Goal: Information Seeking & Learning: Compare options

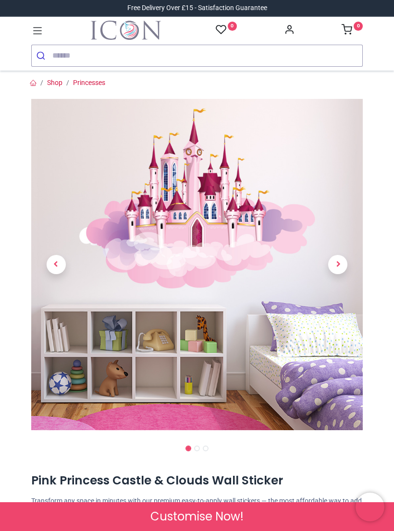
click at [339, 269] on span "Next" at bounding box center [337, 264] width 19 height 19
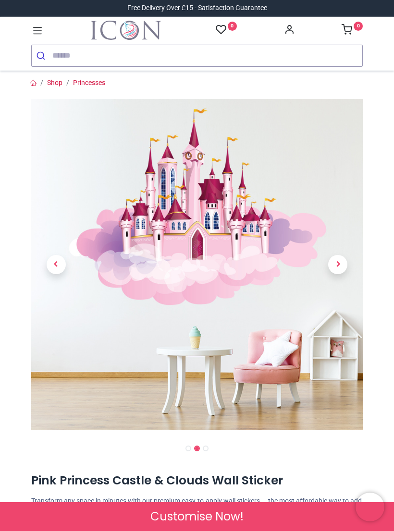
click at [340, 271] on span "Next" at bounding box center [337, 264] width 19 height 19
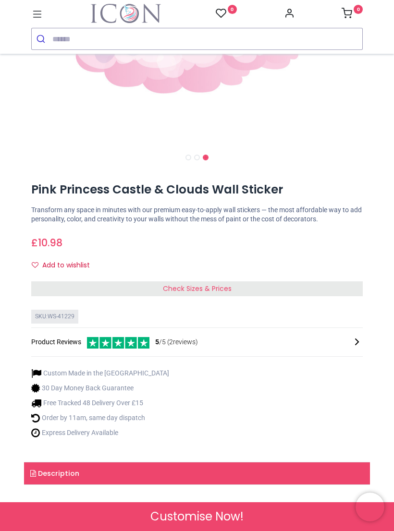
scroll to position [275, 0]
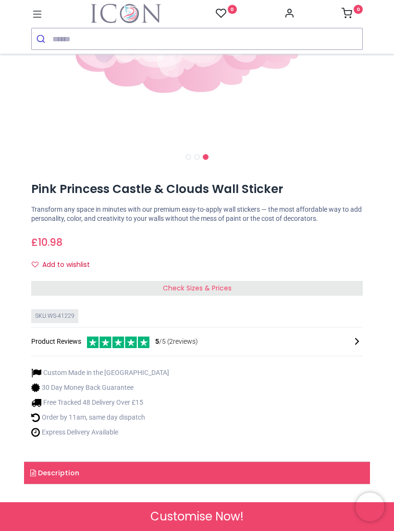
click at [298, 287] on div "Check Sizes & Prices" at bounding box center [196, 288] width 331 height 15
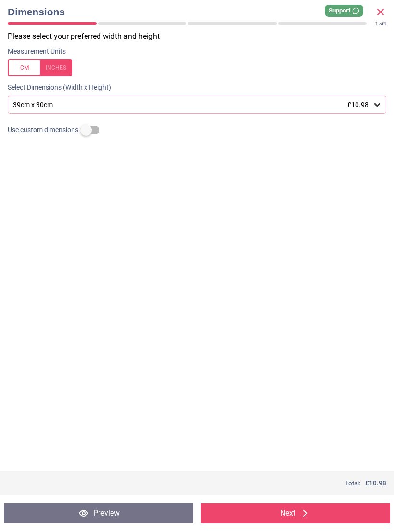
click at [374, 108] on icon at bounding box center [377, 105] width 10 height 10
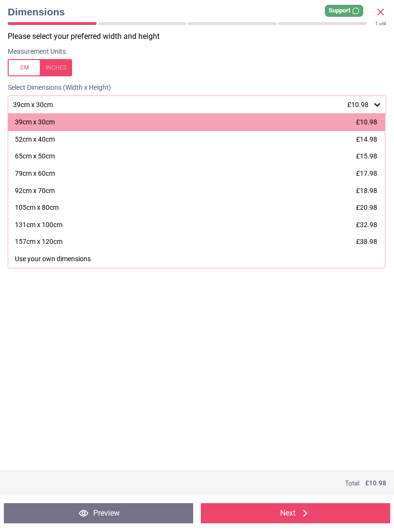
click at [51, 190] on div "92cm x 70cm" at bounding box center [35, 191] width 40 height 10
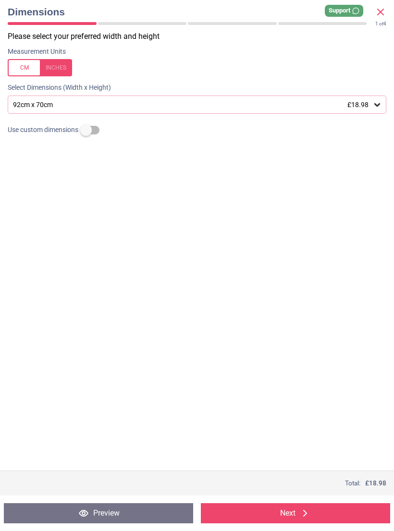
click at [381, 12] on icon at bounding box center [380, 12] width 6 height 6
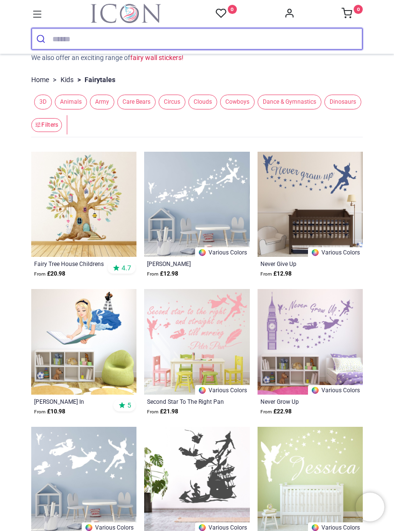
scroll to position [85, 0]
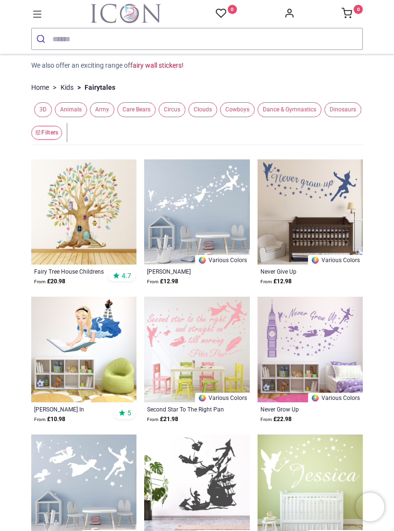
click at [39, 17] on icon at bounding box center [37, 14] width 9 height 7
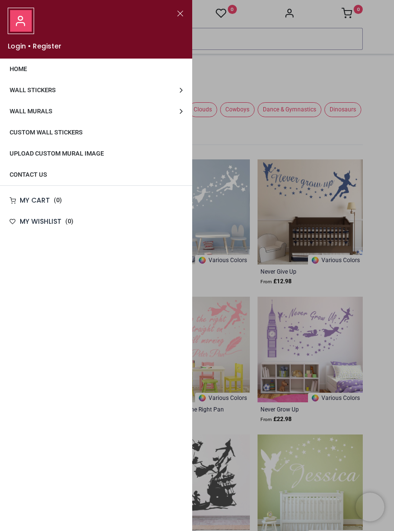
click at [180, 92] on link "Wall Stickers" at bounding box center [96, 90] width 192 height 21
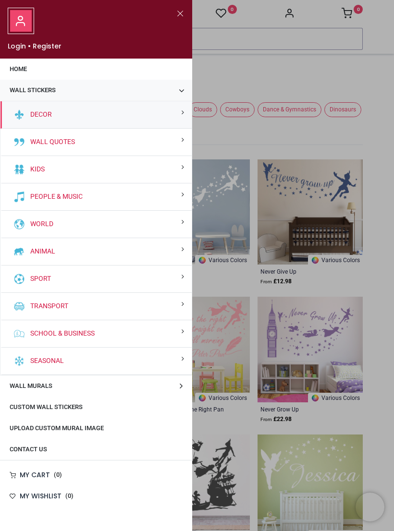
click at [178, 173] on div "Kids" at bounding box center [95, 169] width 191 height 27
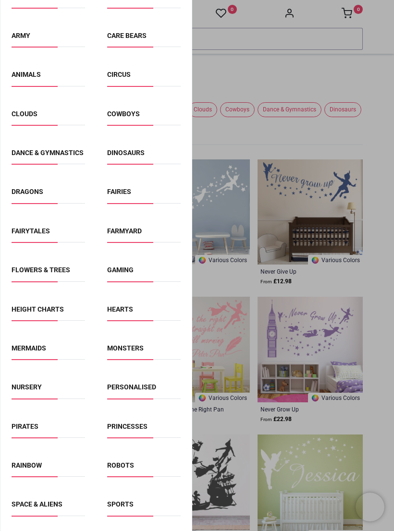
scroll to position [203, 0]
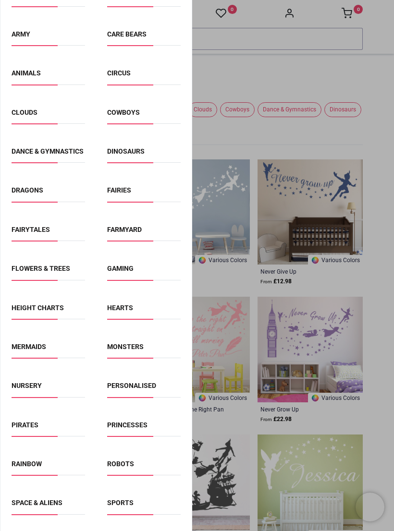
click at [43, 351] on link "Mermaids" at bounding box center [29, 347] width 35 height 8
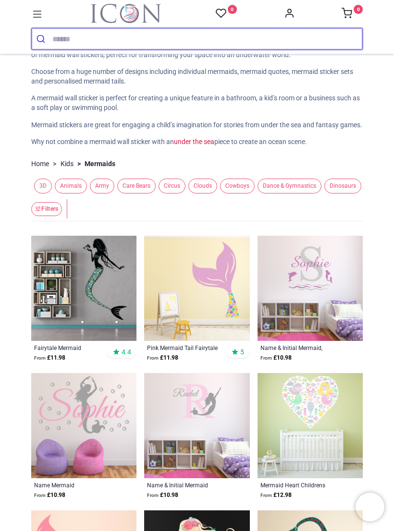
scroll to position [42, 0]
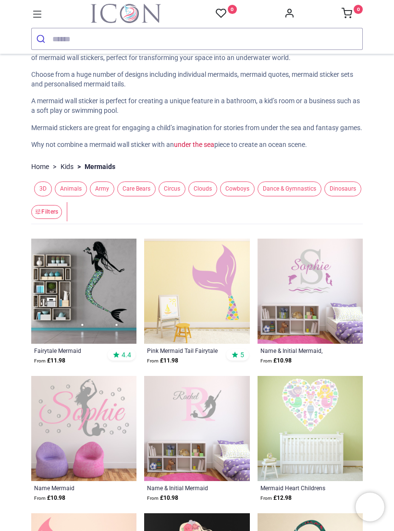
click at [41, 16] on icon at bounding box center [37, 14] width 12 height 12
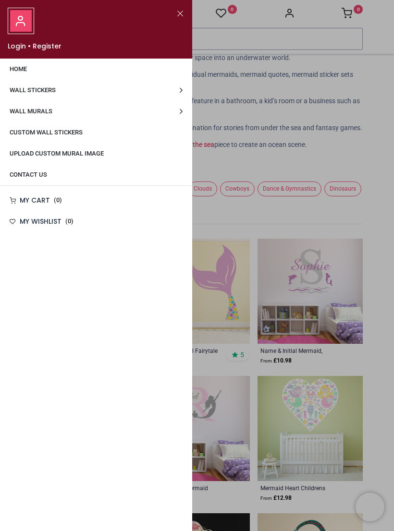
click at [175, 96] on link "Wall Stickers" at bounding box center [96, 90] width 192 height 21
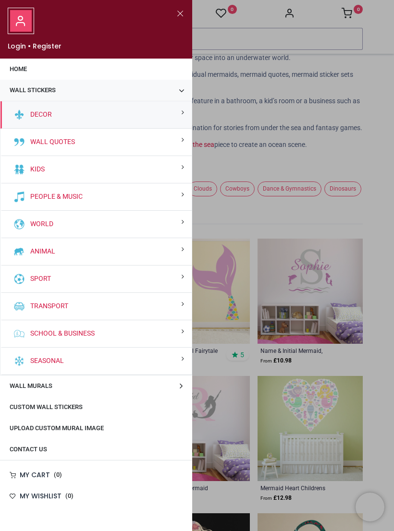
click at [172, 169] on div "Kids" at bounding box center [95, 169] width 191 height 27
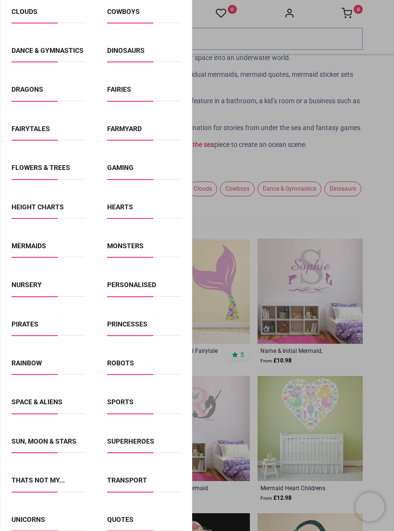
scroll to position [316, 0]
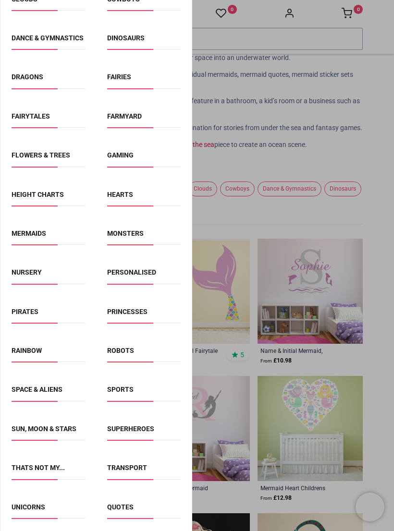
click at [40, 354] on link "Rainbow" at bounding box center [27, 351] width 30 height 8
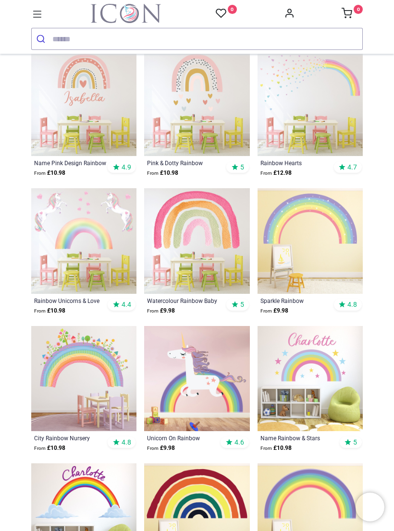
scroll to position [175, 0]
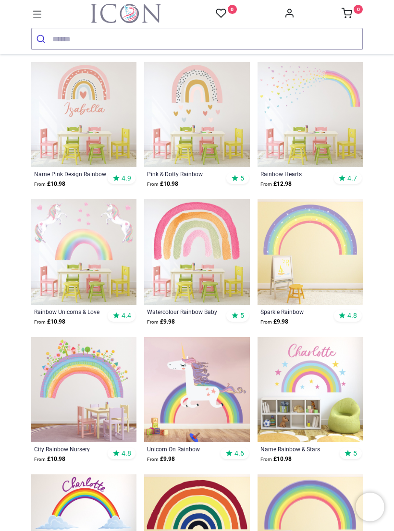
click at [39, 14] on icon at bounding box center [37, 14] width 12 height 12
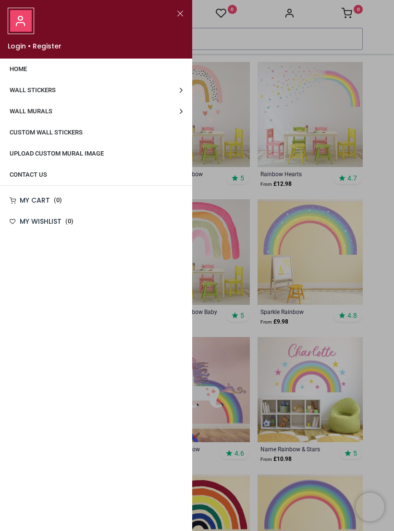
click at [178, 90] on link "Wall Stickers" at bounding box center [96, 90] width 192 height 21
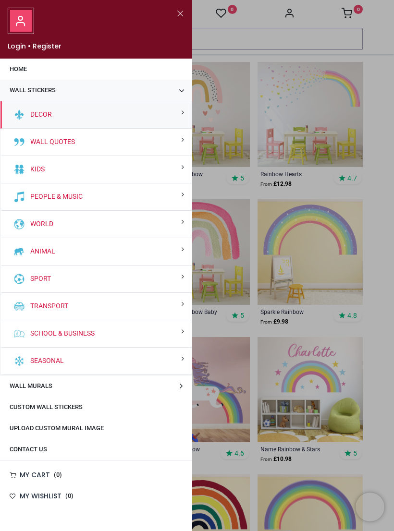
click at [172, 169] on div "Kids" at bounding box center [95, 169] width 191 height 27
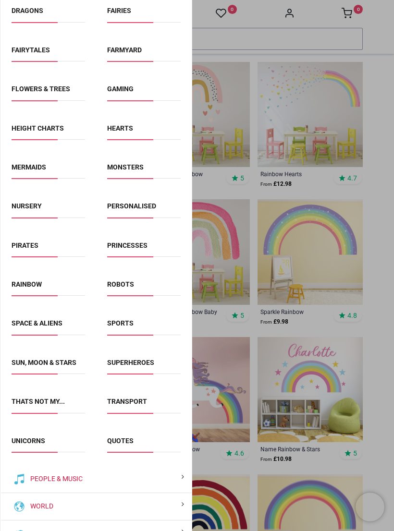
scroll to position [383, 0]
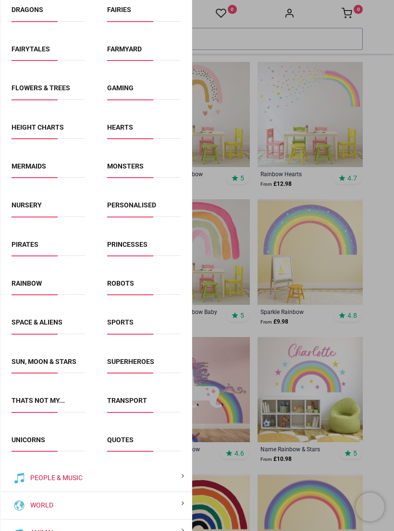
click at [69, 365] on link "Sun, Moon & Stars" at bounding box center [44, 362] width 65 height 8
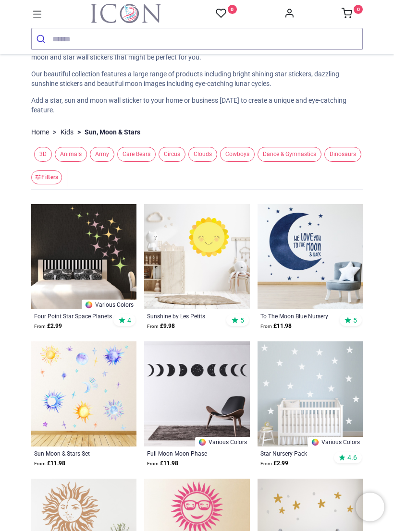
scroll to position [42, 0]
click at [213, 267] on img at bounding box center [196, 257] width 105 height 105
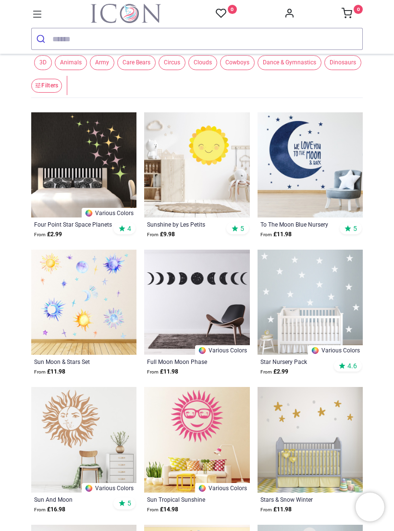
scroll to position [139, 0]
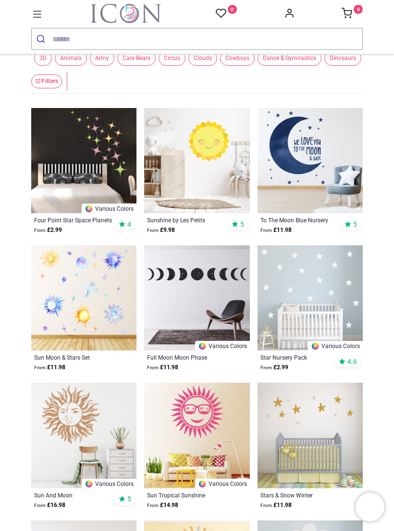
click at [211, 429] on img at bounding box center [196, 435] width 105 height 105
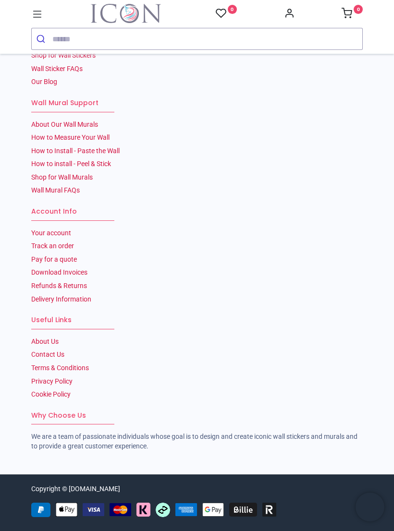
scroll to position [1967, 0]
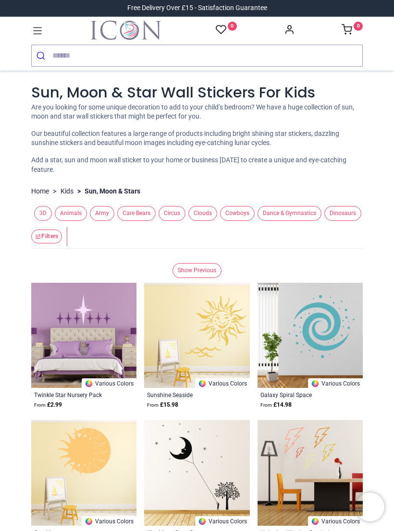
click at [40, 31] on icon at bounding box center [37, 30] width 9 height 7
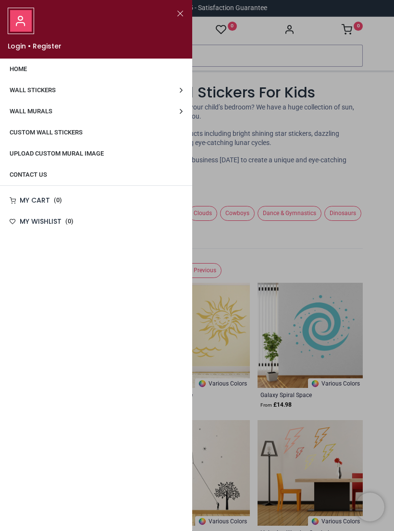
click at [175, 89] on link "Wall Stickers" at bounding box center [96, 90] width 192 height 21
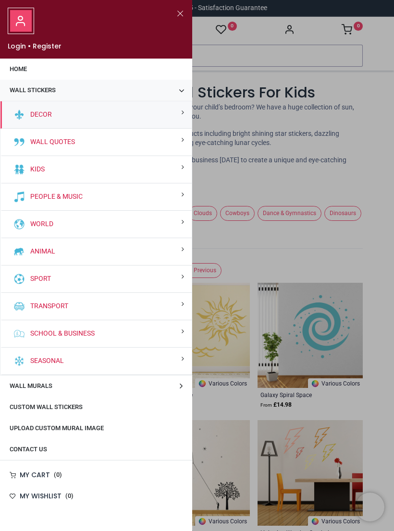
click at [177, 168] on div "Kids" at bounding box center [95, 169] width 191 height 27
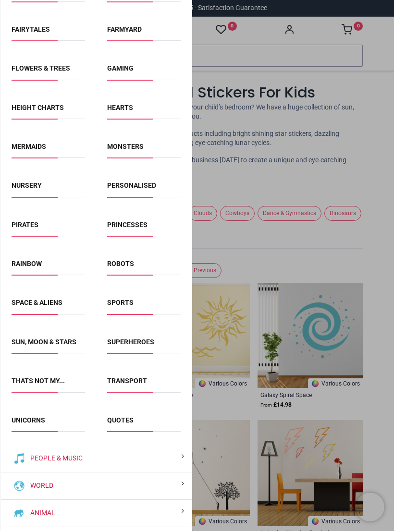
scroll to position [400, 0]
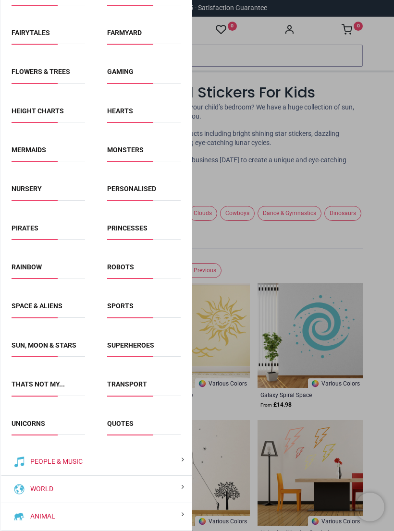
click at [51, 75] on link "Flowers & Trees" at bounding box center [41, 72] width 59 height 8
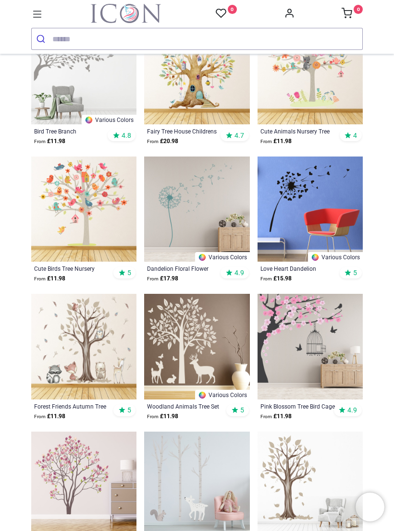
scroll to position [185, 0]
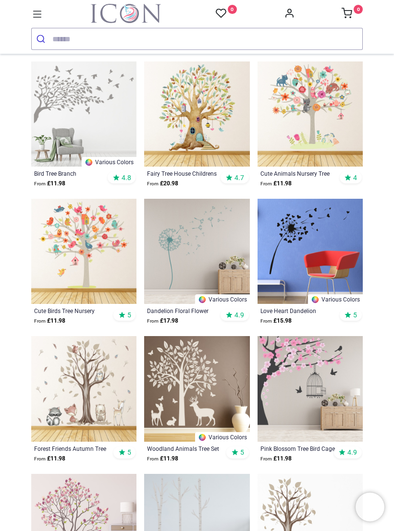
click at [39, 16] on icon at bounding box center [37, 14] width 12 height 12
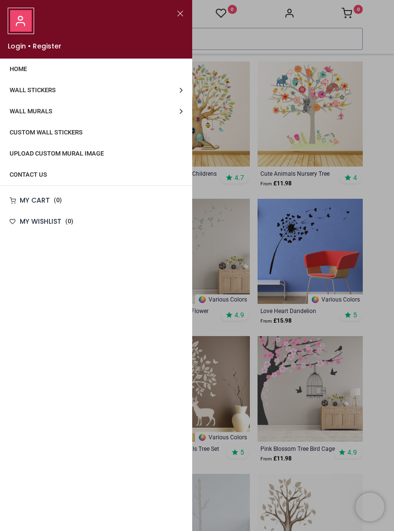
click at [173, 94] on link "Wall Stickers" at bounding box center [96, 90] width 192 height 21
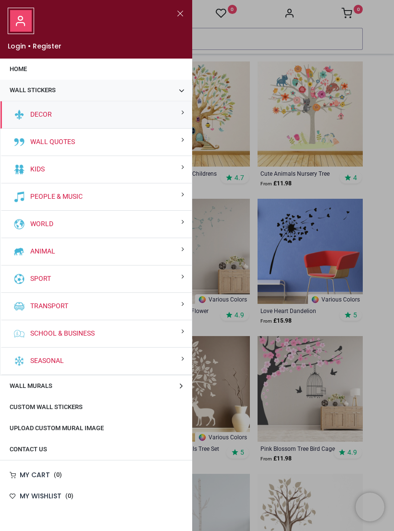
click at [175, 170] on div "Kids" at bounding box center [95, 169] width 191 height 27
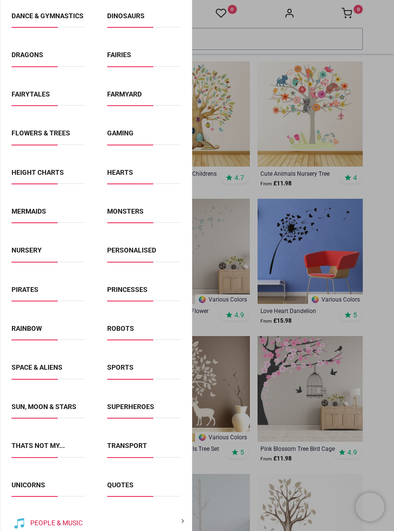
scroll to position [340, 0]
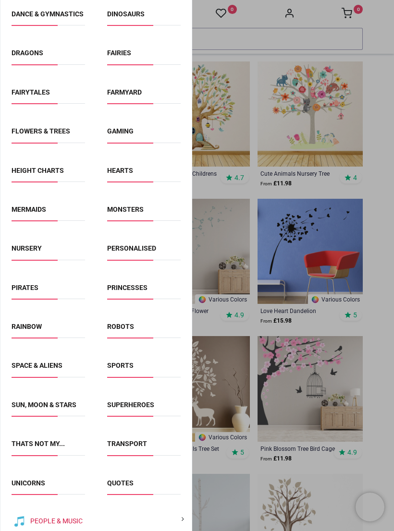
click at [34, 487] on link "Unicorns" at bounding box center [29, 483] width 34 height 8
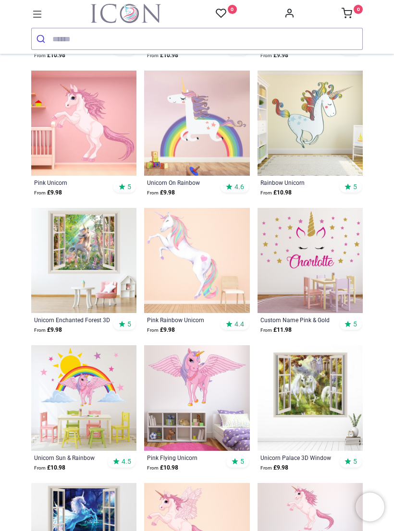
scroll to position [623, 0]
click at [38, 15] on icon at bounding box center [37, 14] width 12 height 12
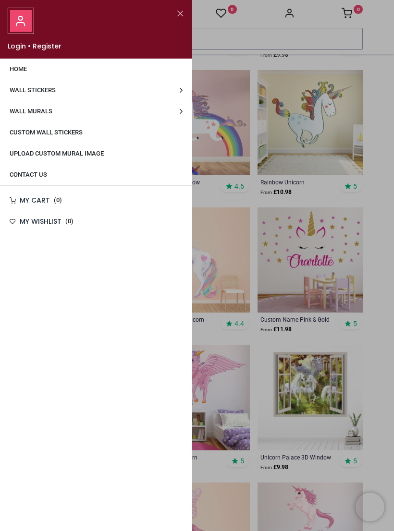
click at [177, 90] on link "Wall Stickers" at bounding box center [96, 90] width 192 height 21
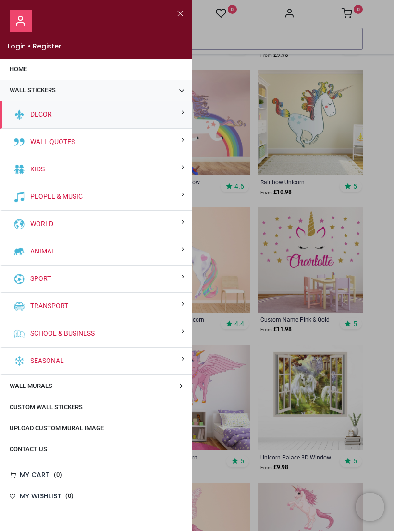
click at [178, 170] on div "Kids" at bounding box center [95, 169] width 191 height 27
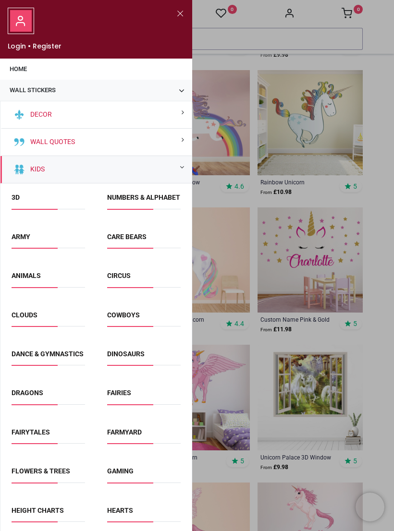
click at [35, 319] on link "Clouds" at bounding box center [25, 315] width 26 height 8
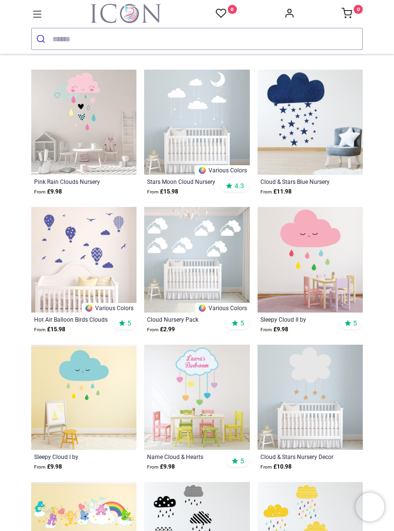
scroll to position [161, 0]
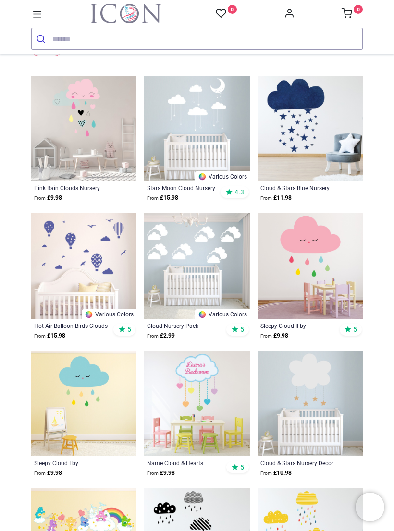
click at [38, 16] on icon at bounding box center [37, 14] width 12 height 12
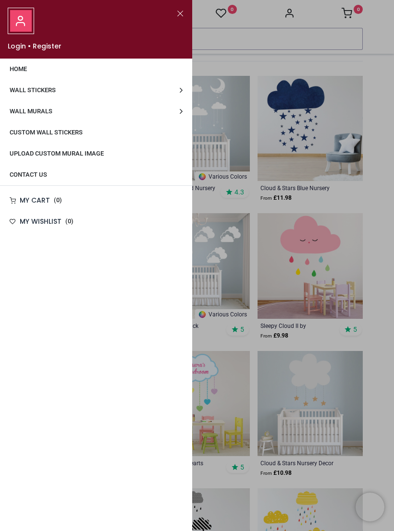
click at [178, 92] on link "Wall Stickers" at bounding box center [96, 90] width 192 height 21
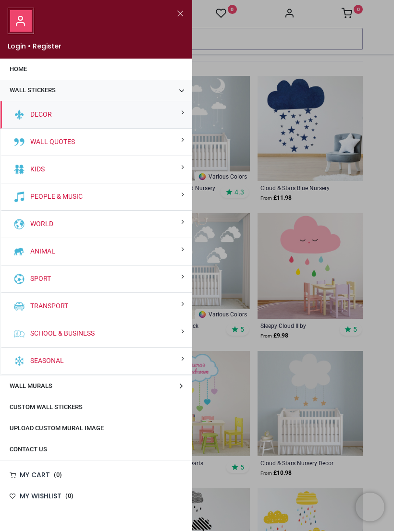
click at [175, 165] on div "Kids" at bounding box center [95, 169] width 191 height 27
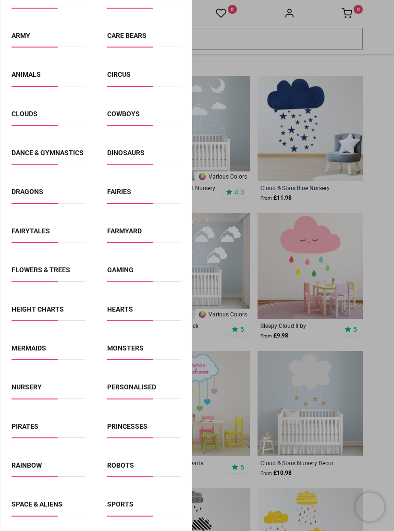
scroll to position [189, 0]
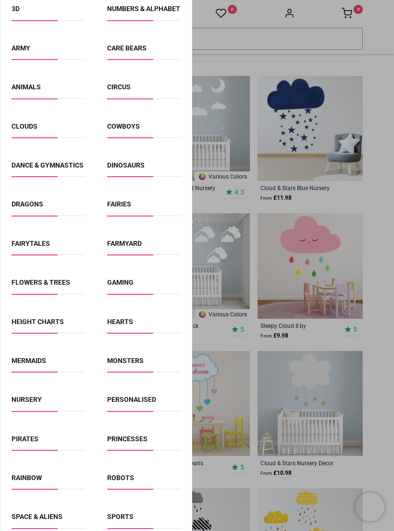
click at [120, 208] on link "Fairies" at bounding box center [119, 204] width 24 height 8
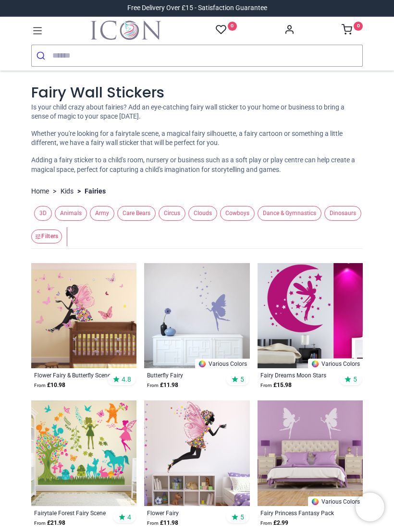
click at [38, 32] on icon at bounding box center [37, 30] width 12 height 12
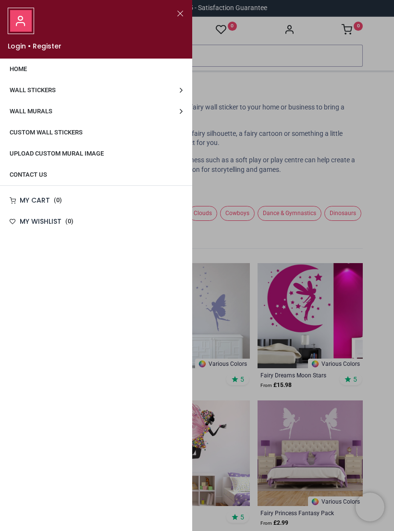
click at [178, 92] on link "Wall Stickers" at bounding box center [96, 90] width 192 height 21
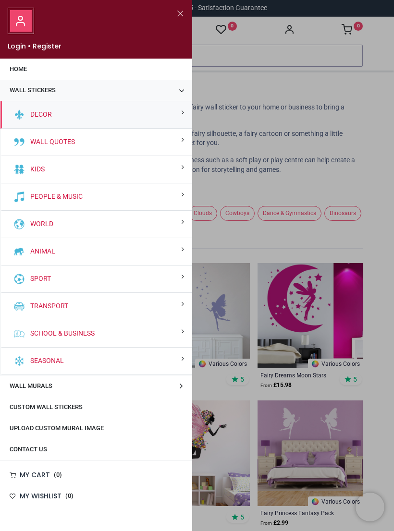
click at [176, 169] on div "Kids" at bounding box center [95, 169] width 191 height 27
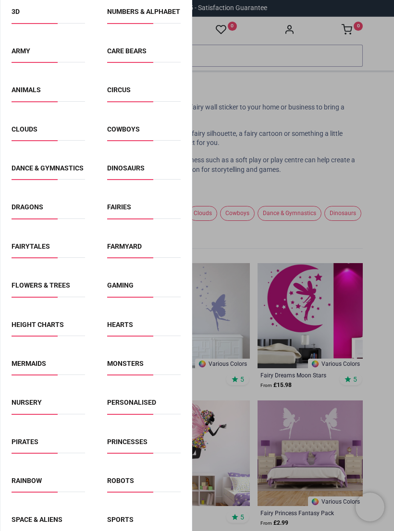
scroll to position [186, 0]
click at [130, 328] on link "Hearts" at bounding box center [120, 324] width 26 height 8
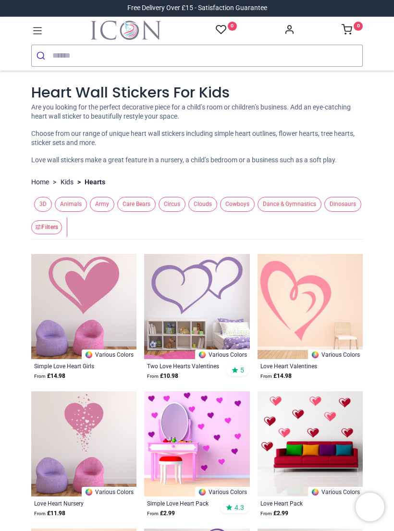
click at [37, 32] on icon at bounding box center [37, 30] width 12 height 12
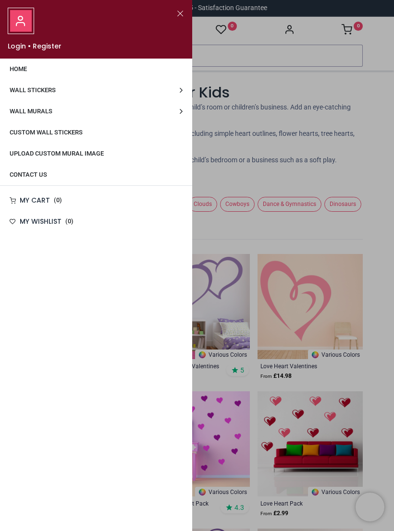
click at [175, 93] on link "Wall Stickers" at bounding box center [96, 90] width 192 height 21
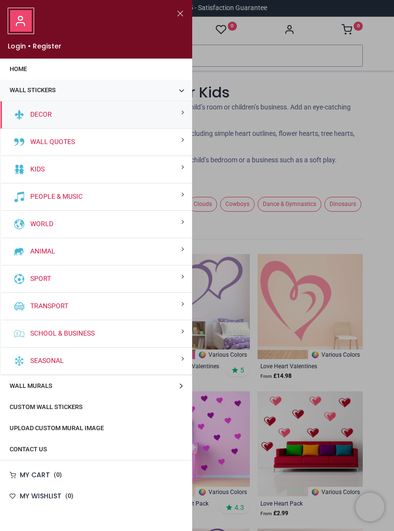
click at [176, 171] on div "Kids" at bounding box center [95, 169] width 191 height 27
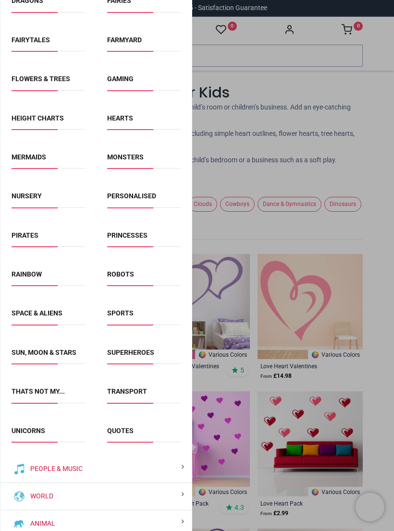
scroll to position [394, 0]
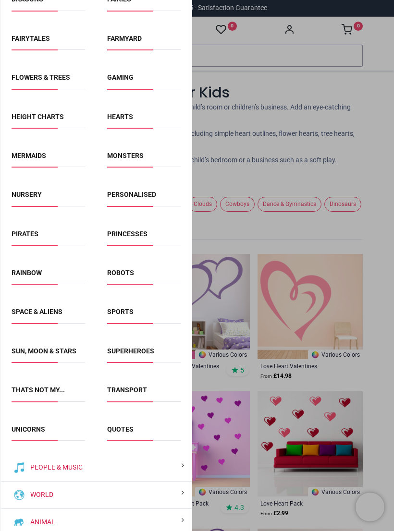
click at [38, 277] on link "Rainbow" at bounding box center [27, 273] width 30 height 8
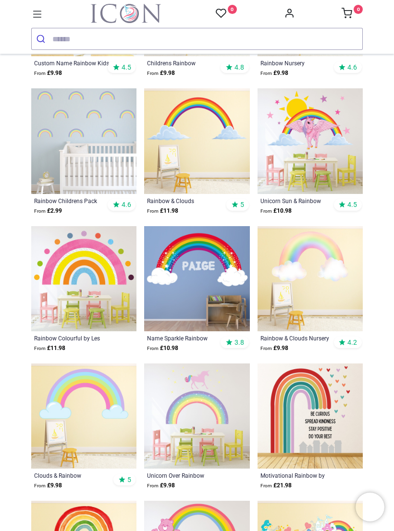
scroll to position [701, 0]
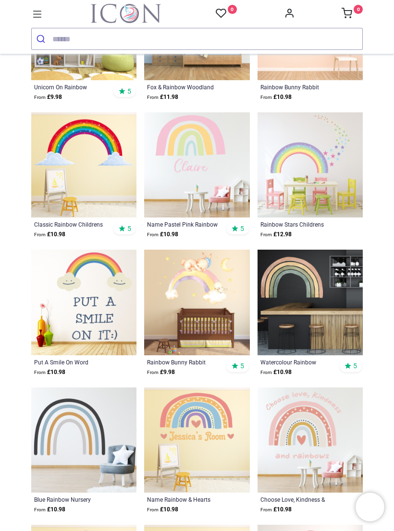
scroll to position [1776, 0]
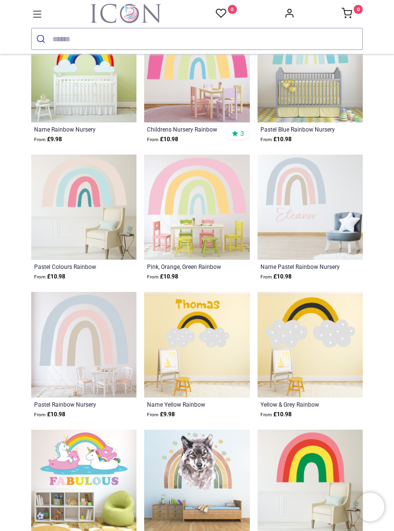
scroll to position [3092, 0]
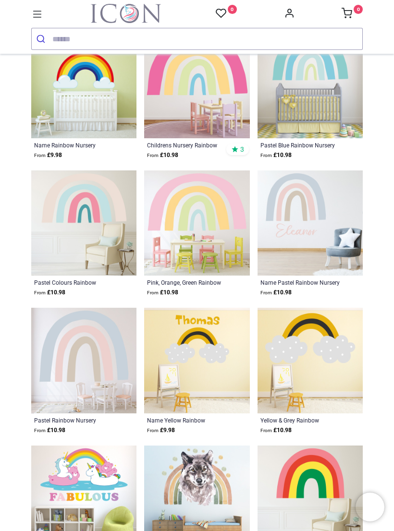
click at [38, 16] on icon at bounding box center [37, 14] width 12 height 12
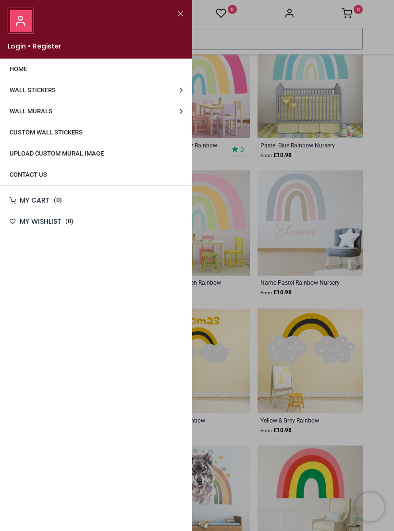
click at [179, 91] on link "Wall Stickers" at bounding box center [96, 90] width 192 height 21
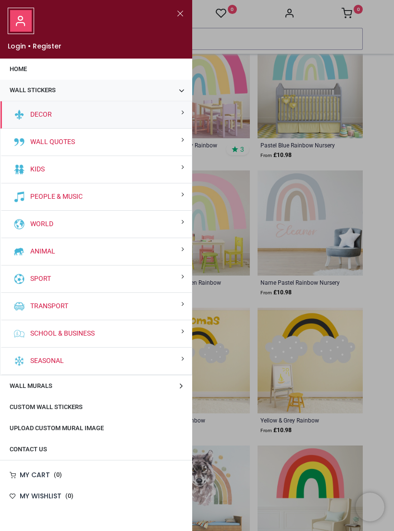
click at [169, 170] on div "Kids" at bounding box center [95, 169] width 191 height 27
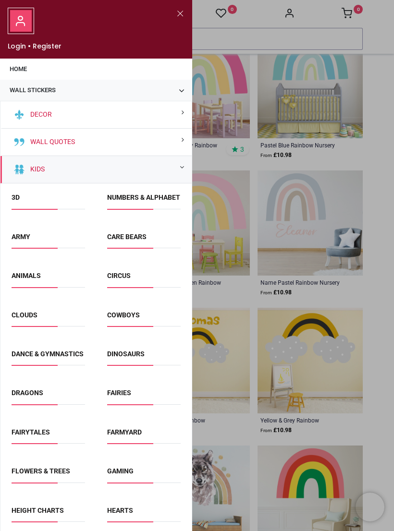
click at [40, 280] on link "Animals" at bounding box center [26, 276] width 29 height 8
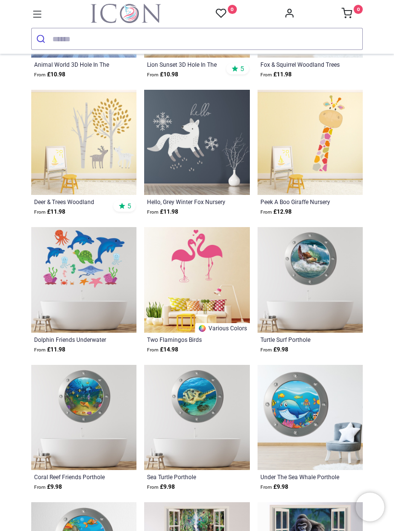
scroll to position [4016, 0]
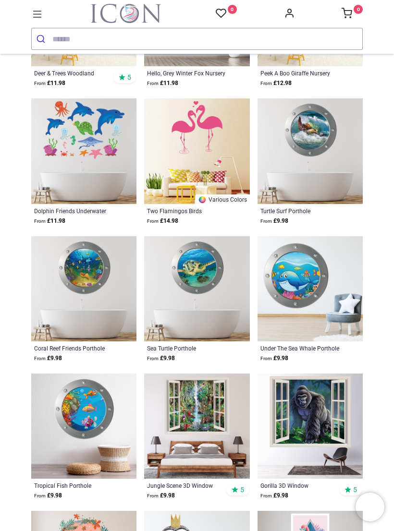
click at [43, 14] on icon at bounding box center [37, 14] width 12 height 12
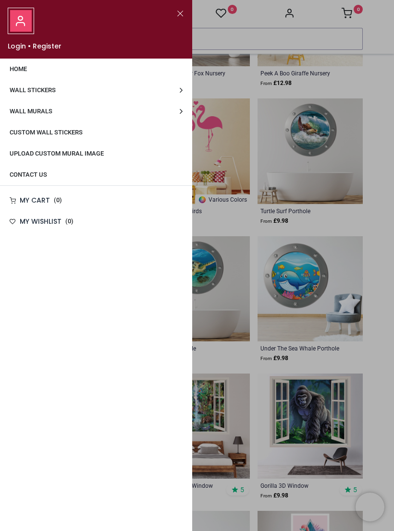
click at [177, 91] on link "Wall Stickers" at bounding box center [96, 90] width 192 height 21
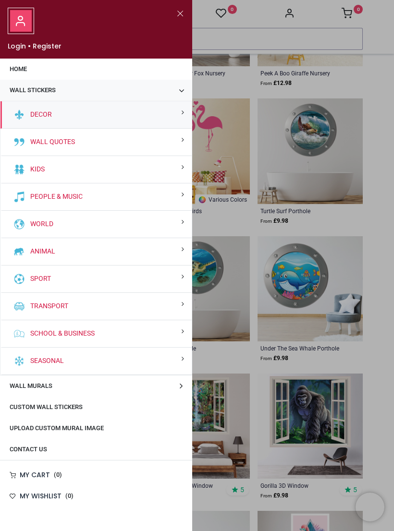
click at [179, 174] on div "Kids" at bounding box center [95, 169] width 191 height 27
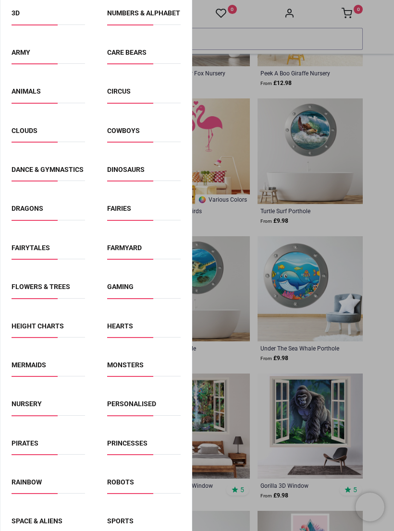
scroll to position [205, 0]
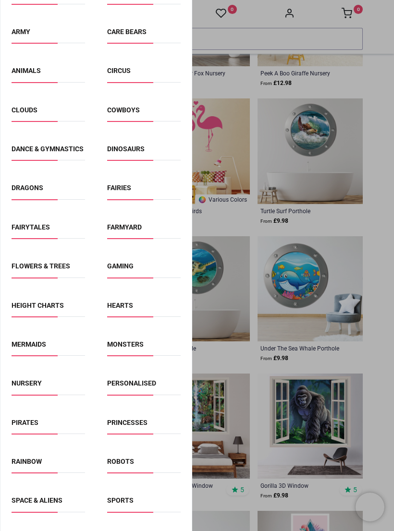
click at [140, 426] on link "Princesses" at bounding box center [127, 423] width 40 height 8
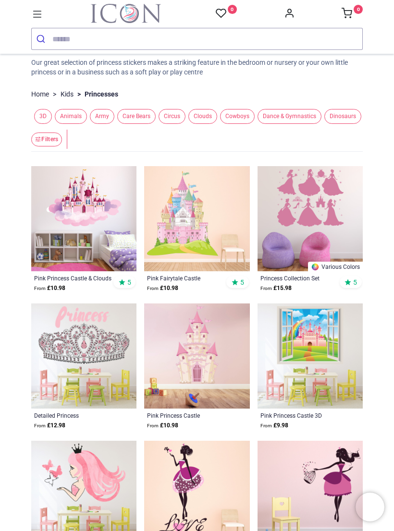
scroll to position [81, 0]
click at [322, 351] on img at bounding box center [309, 355] width 105 height 105
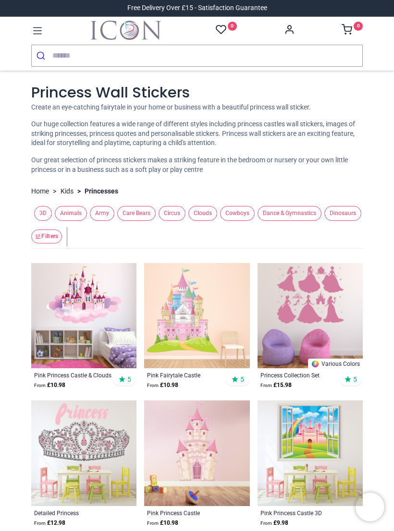
scroll to position [0, 0]
click at [101, 304] on img at bounding box center [83, 315] width 105 height 105
click at [40, 28] on icon at bounding box center [37, 30] width 9 height 7
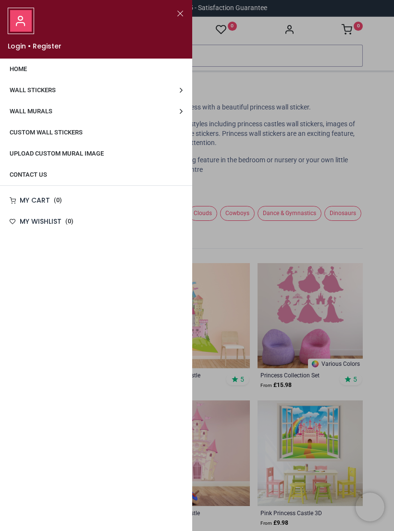
click at [179, 93] on link "Wall Stickers" at bounding box center [96, 90] width 192 height 21
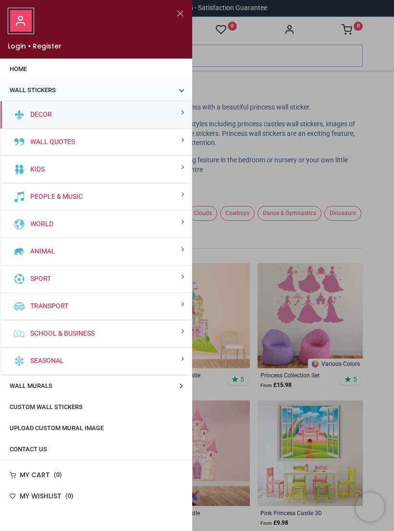
click at [181, 169] on div "Kids" at bounding box center [95, 169] width 191 height 27
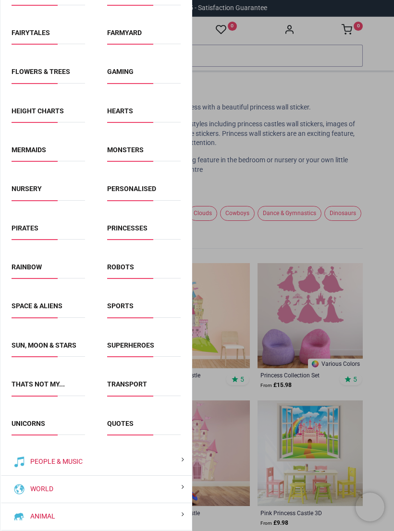
scroll to position [400, 0]
click at [45, 427] on link "Unicorns" at bounding box center [29, 423] width 34 height 8
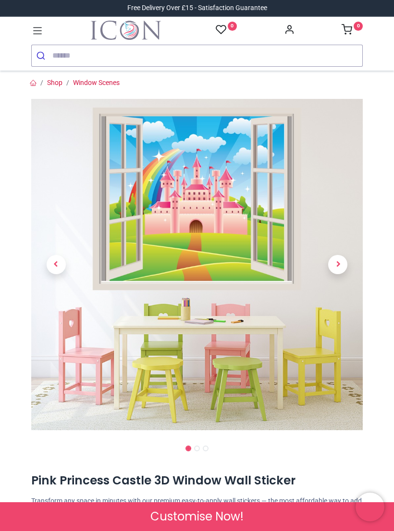
click at [340, 266] on span "Next" at bounding box center [337, 264] width 19 height 19
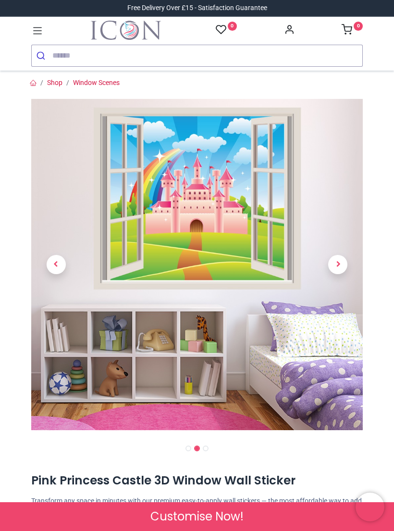
click at [337, 270] on span "Next" at bounding box center [337, 264] width 19 height 19
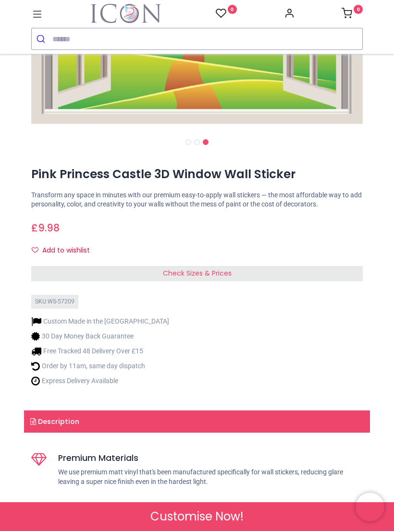
scroll to position [250, 0]
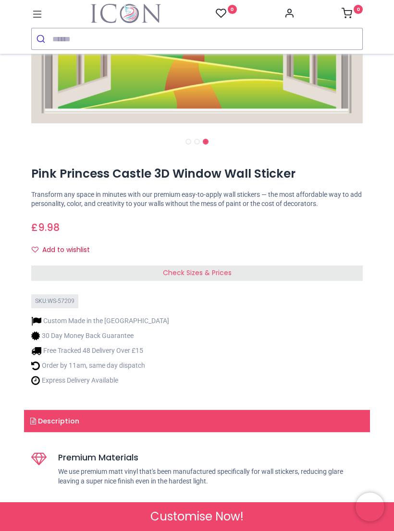
click at [324, 275] on div "Check Sizes & Prices" at bounding box center [196, 273] width 331 height 15
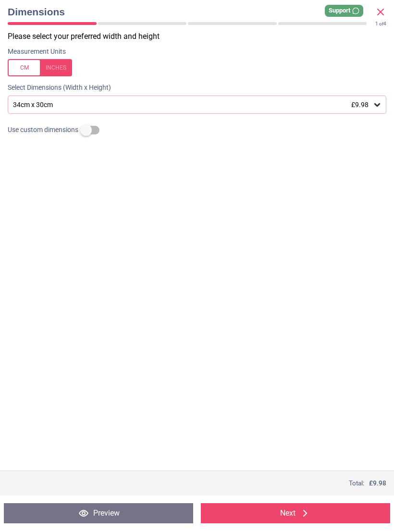
click at [356, 110] on div "34cm x 30cm £9.98" at bounding box center [197, 105] width 378 height 18
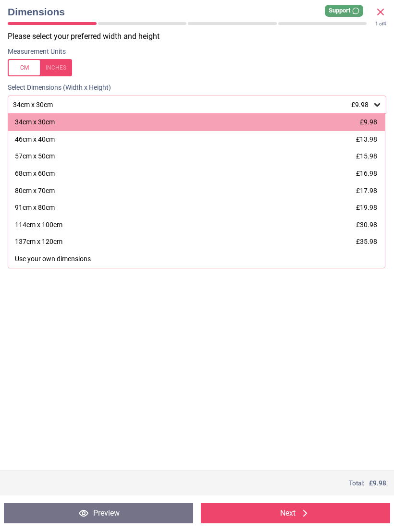
click at [371, 173] on span "£16.98" at bounding box center [366, 174] width 21 height 8
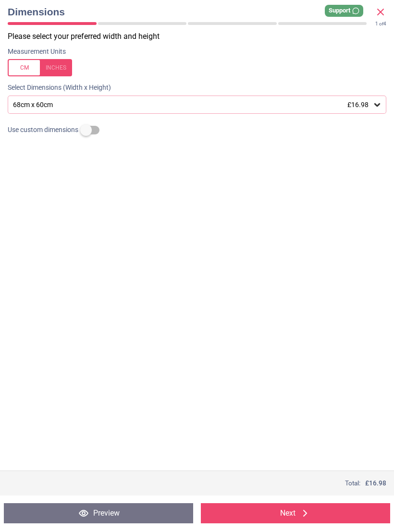
click at [379, 12] on icon at bounding box center [380, 12] width 6 height 6
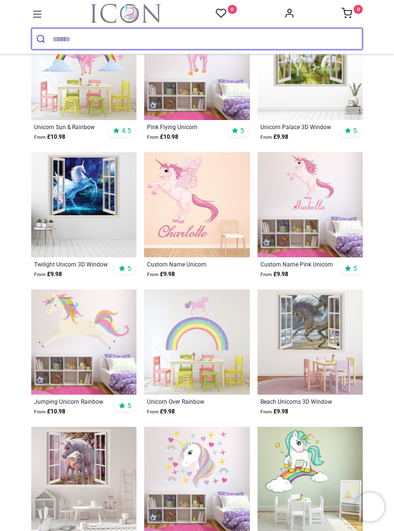
scroll to position [954, 0]
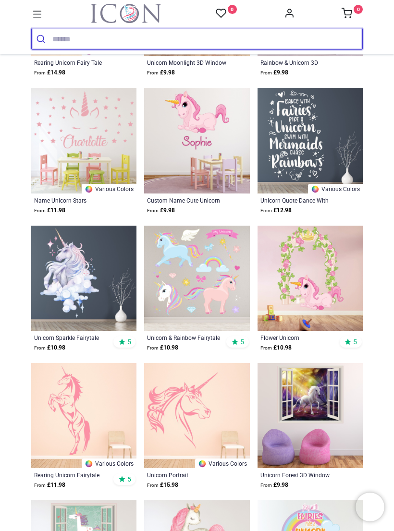
scroll to position [2119, 0]
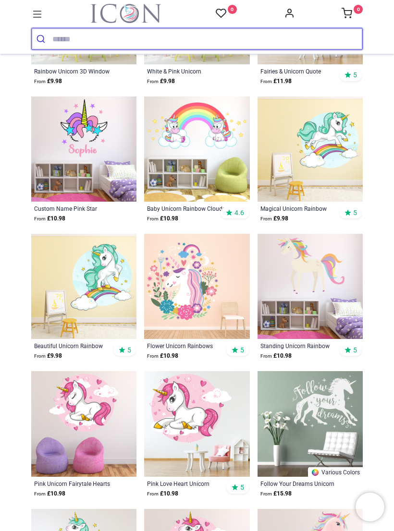
scroll to position [2735, 0]
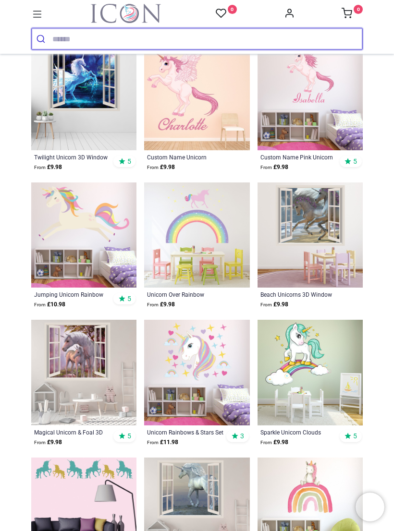
scroll to position [1060, 0]
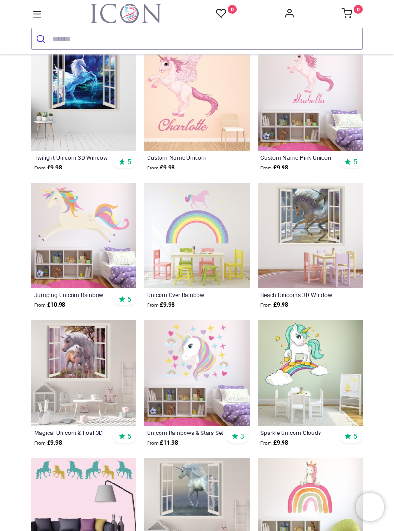
click at [203, 232] on img at bounding box center [196, 235] width 105 height 105
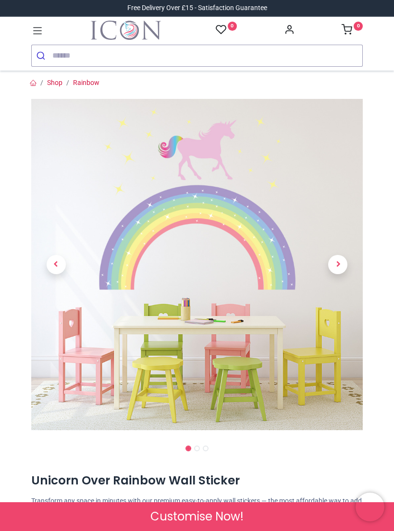
click at [340, 268] on span "Next" at bounding box center [337, 264] width 19 height 19
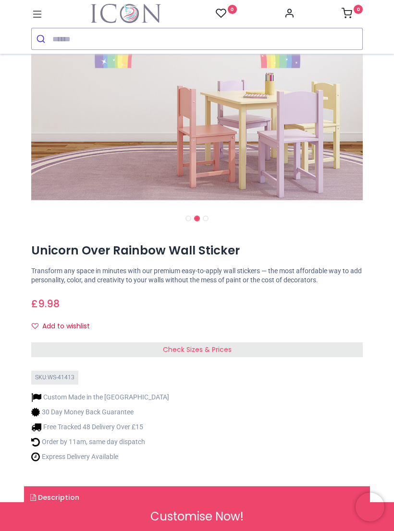
scroll to position [220, 0]
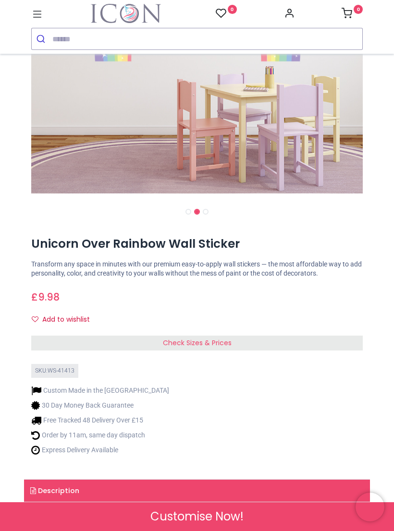
click at [267, 338] on div "Check Sizes & Prices" at bounding box center [196, 343] width 331 height 15
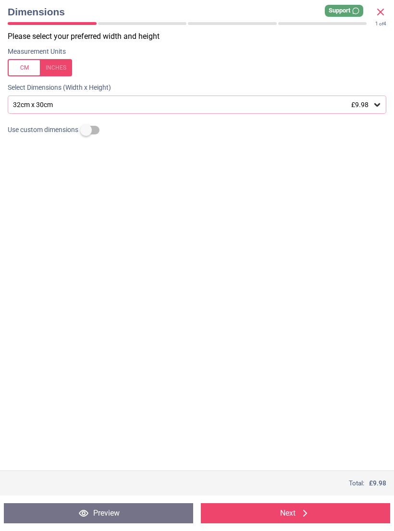
click at [370, 109] on div "32cm x 30cm £9.98" at bounding box center [197, 105] width 378 height 18
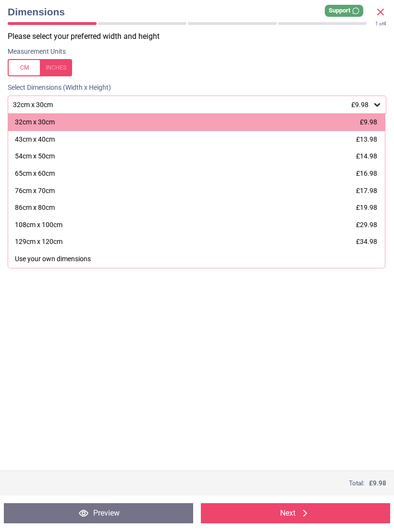
click at [365, 191] on span "£17.98" at bounding box center [366, 191] width 21 height 8
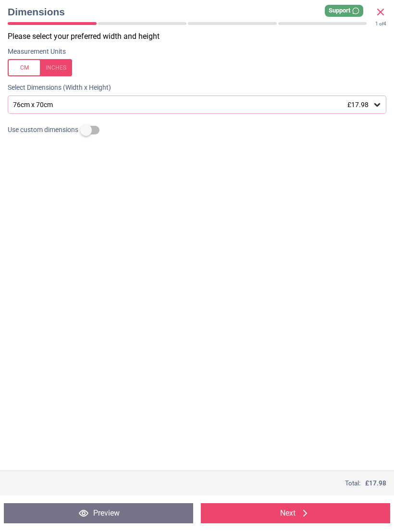
click at [379, 12] on icon at bounding box center [381, 12] width 12 height 12
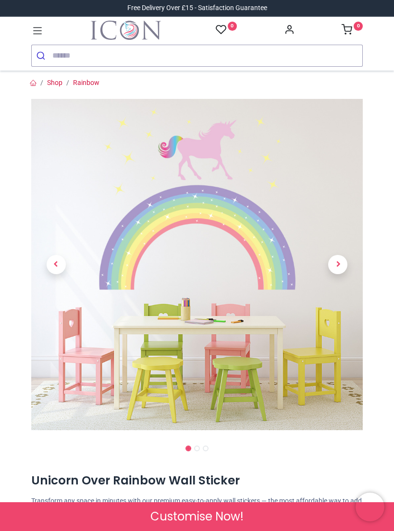
click at [86, 82] on link "Rainbow" at bounding box center [86, 83] width 26 height 8
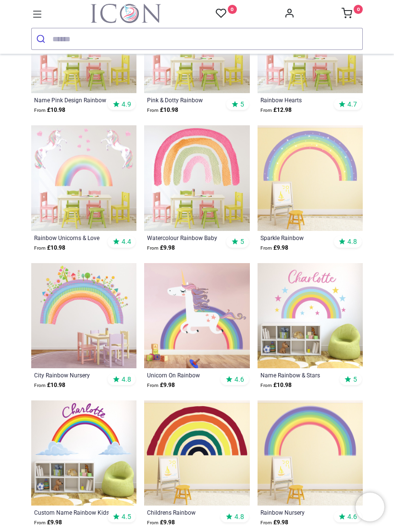
scroll to position [251, 0]
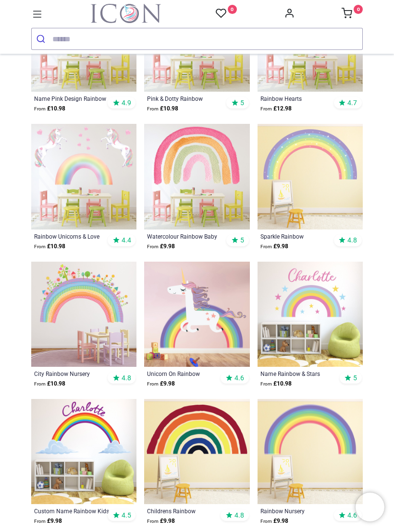
click at [325, 302] on img at bounding box center [309, 314] width 105 height 105
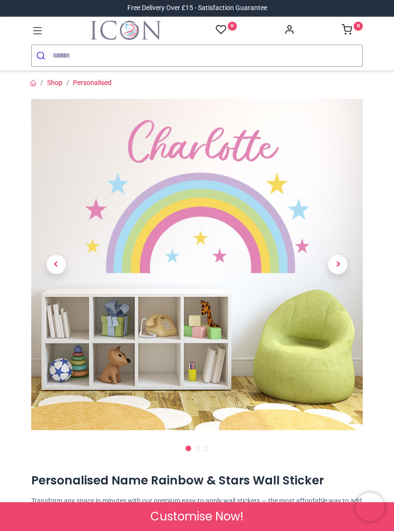
click at [339, 263] on span "Next" at bounding box center [337, 264] width 19 height 19
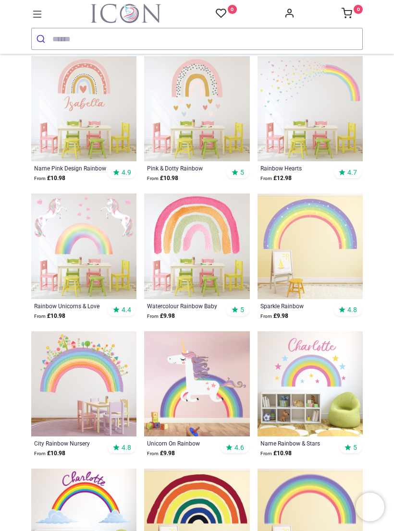
scroll to position [182, 0]
click at [316, 268] on img at bounding box center [309, 245] width 105 height 105
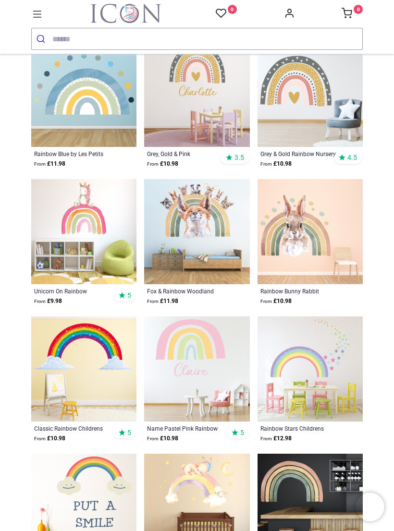
scroll to position [1571, 0]
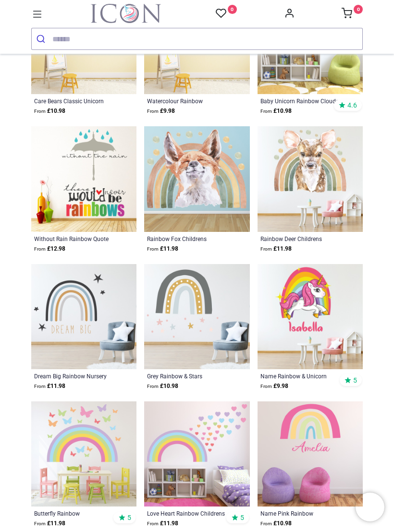
scroll to position [2311, 0]
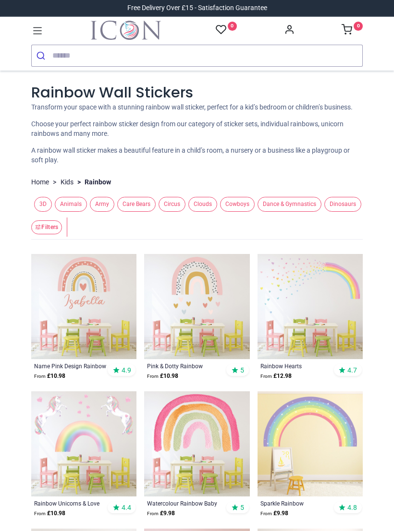
click at [38, 34] on icon at bounding box center [37, 30] width 9 height 7
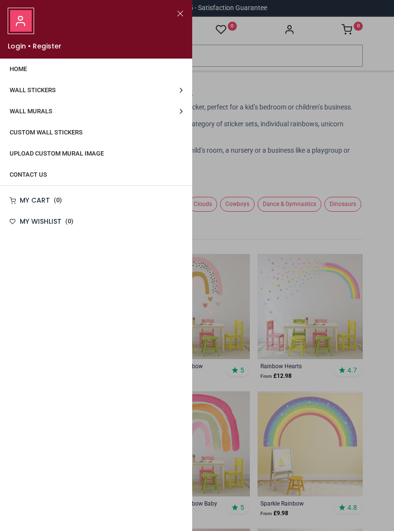
click at [182, 90] on link "Wall Stickers" at bounding box center [96, 90] width 192 height 21
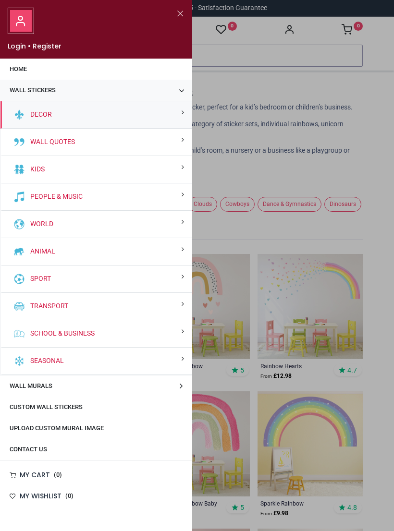
click at [182, 173] on div "Kids" at bounding box center [95, 169] width 191 height 27
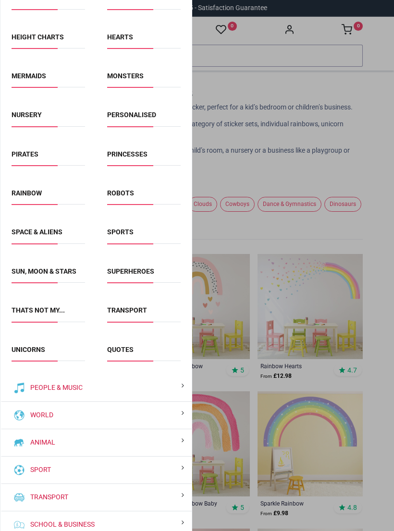
scroll to position [473, 0]
click at [123, 354] on link "Quotes" at bounding box center [120, 350] width 26 height 8
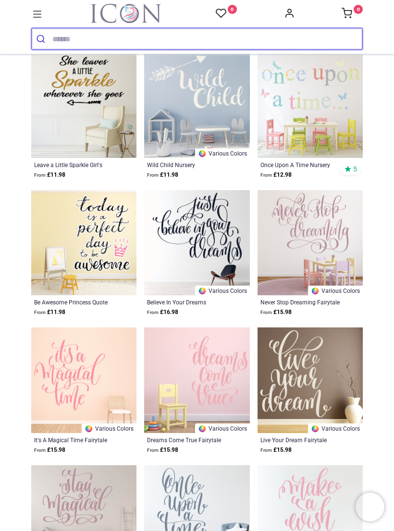
scroll to position [894, 0]
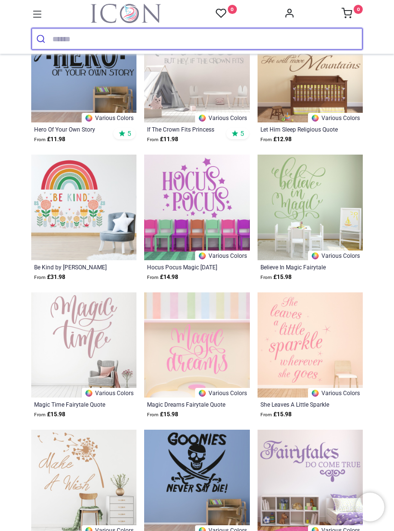
scroll to position [1891, 0]
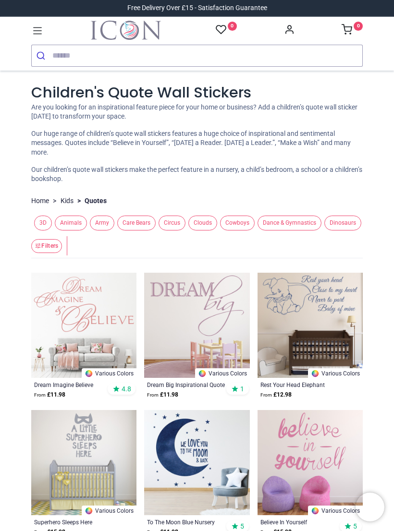
click at [38, 30] on icon at bounding box center [37, 30] width 12 height 12
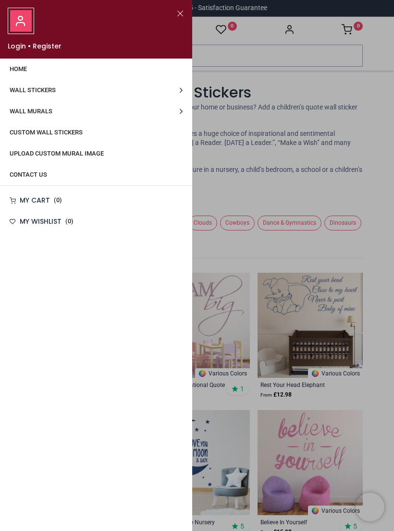
click at [186, 92] on link "Wall Stickers" at bounding box center [96, 90] width 192 height 21
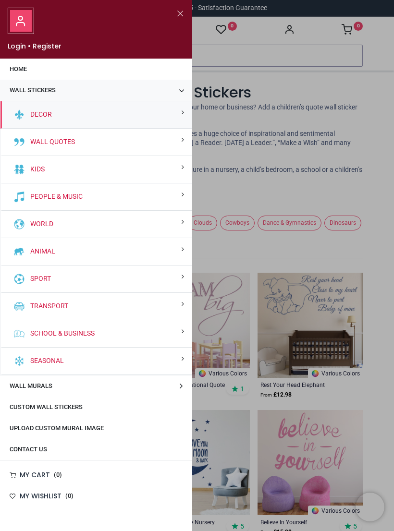
click at [179, 171] on div "Kids" at bounding box center [95, 169] width 191 height 27
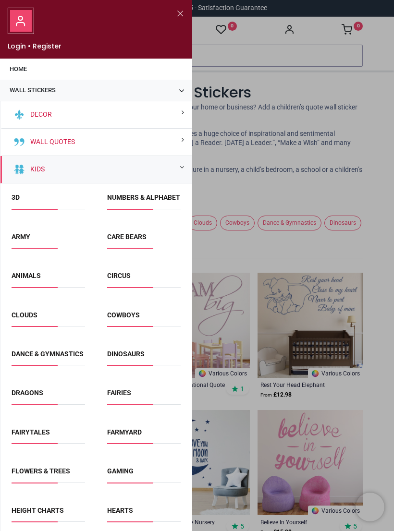
click at [39, 358] on link "Dance & Gymnastics" at bounding box center [48, 354] width 72 height 8
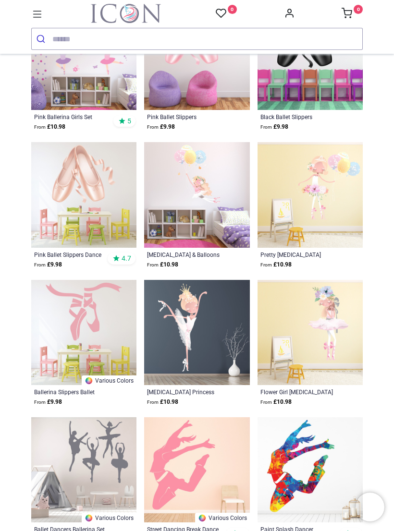
scroll to position [233, 0]
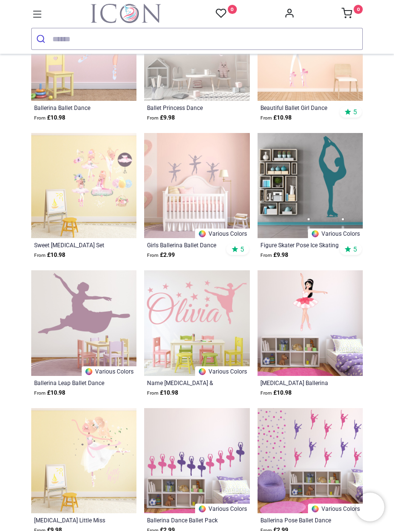
scroll to position [925, 0]
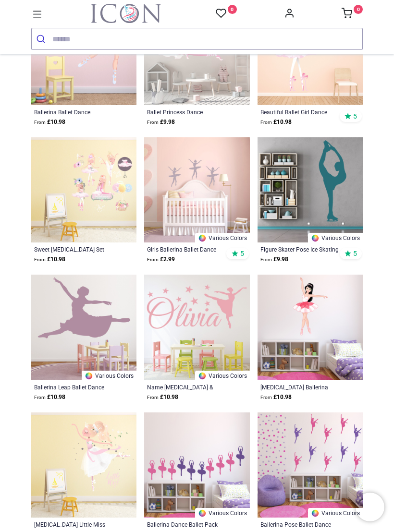
click at [40, 15] on icon at bounding box center [37, 14] width 9 height 7
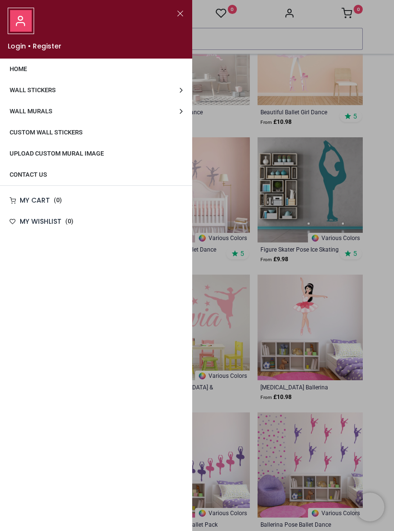
click at [182, 88] on link "Wall Stickers" at bounding box center [96, 90] width 192 height 21
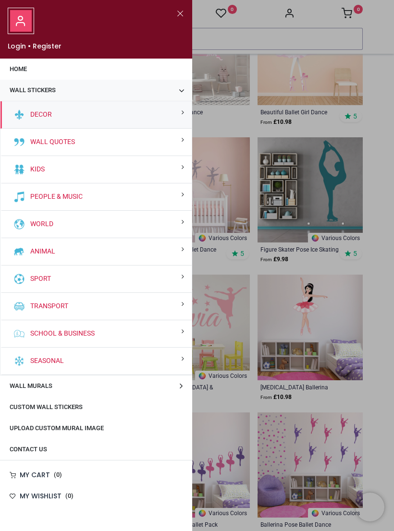
click at [175, 174] on div "Kids" at bounding box center [95, 169] width 191 height 27
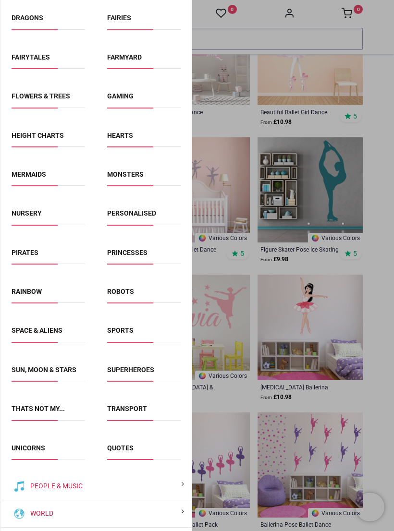
scroll to position [381, 0]
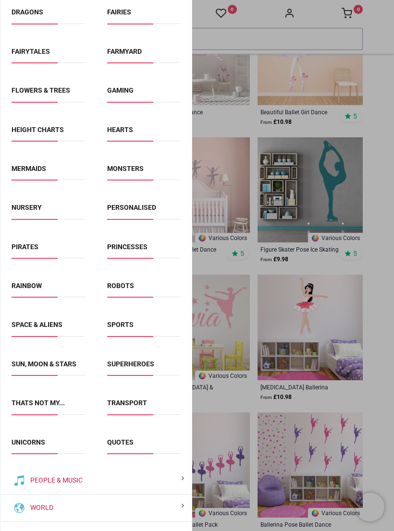
click at [145, 407] on link "Transport" at bounding box center [127, 403] width 40 height 8
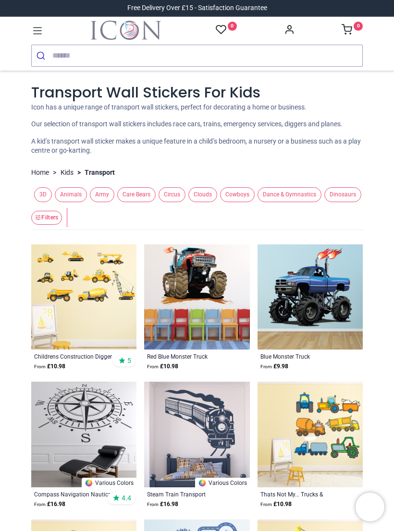
click at [42, 26] on icon at bounding box center [37, 30] width 12 height 12
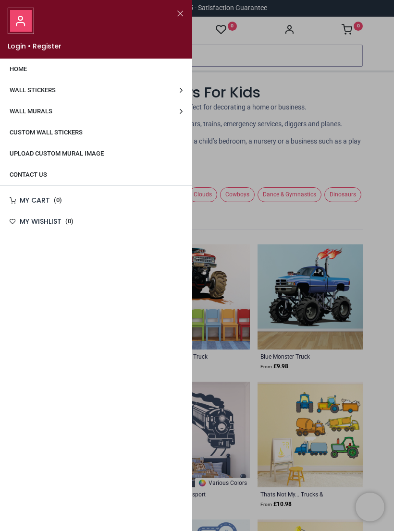
click at [175, 92] on link "Wall Stickers" at bounding box center [96, 90] width 192 height 21
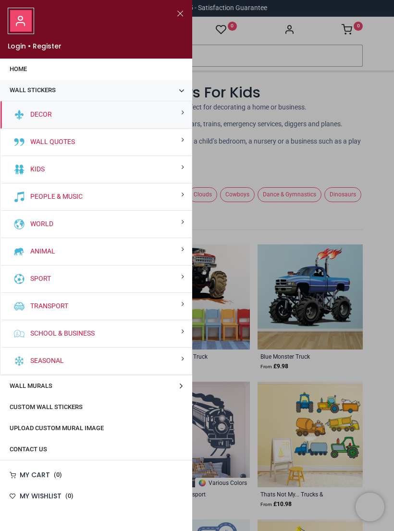
click at [175, 172] on div "Kids" at bounding box center [95, 169] width 191 height 27
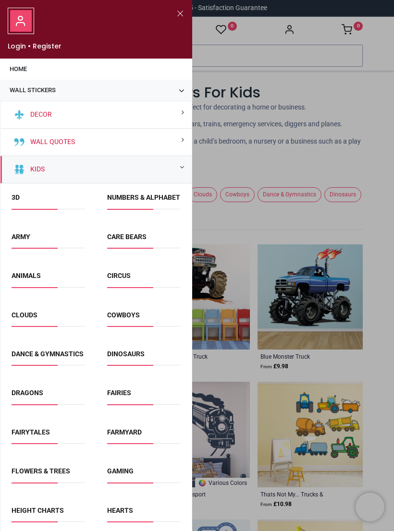
click at [131, 280] on link "Circus" at bounding box center [119, 276] width 24 height 8
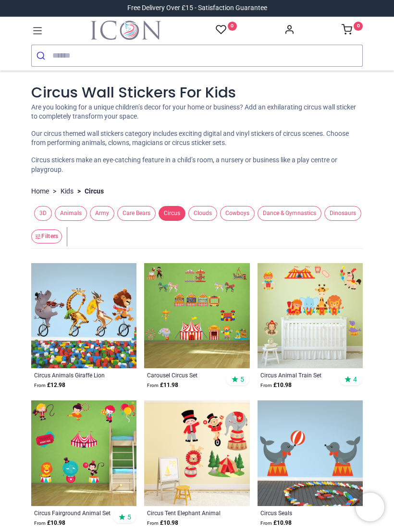
click at [35, 30] on icon at bounding box center [37, 30] width 12 height 12
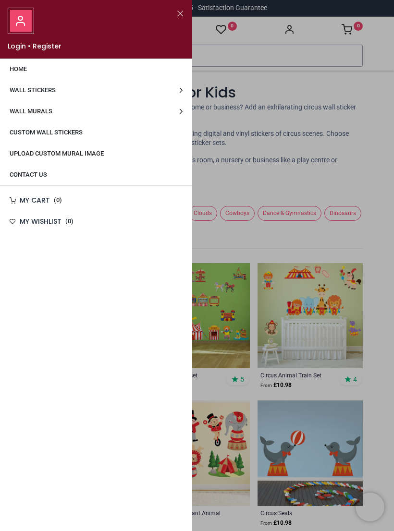
click at [177, 88] on link "Wall Stickers" at bounding box center [96, 90] width 192 height 21
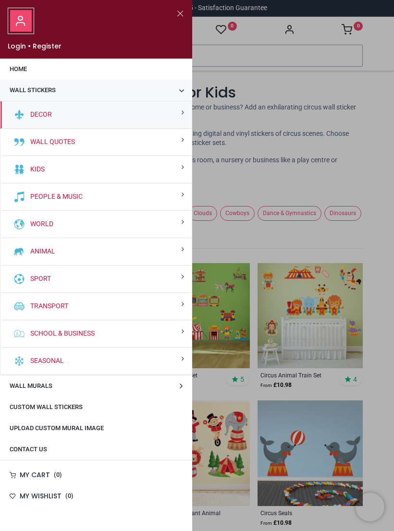
click at [172, 168] on div "Kids" at bounding box center [95, 169] width 191 height 27
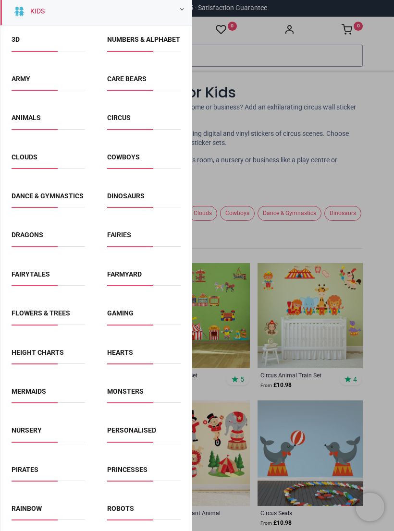
scroll to position [161, 0]
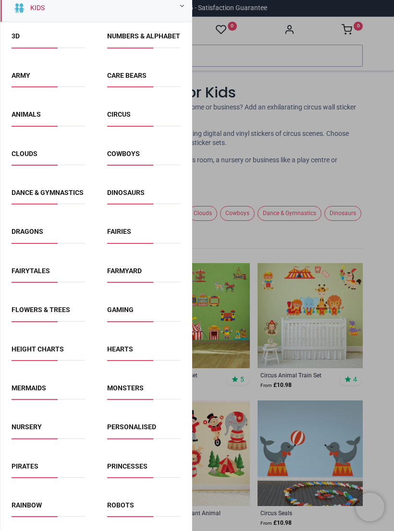
click at [137, 470] on link "Princesses" at bounding box center [127, 467] width 40 height 8
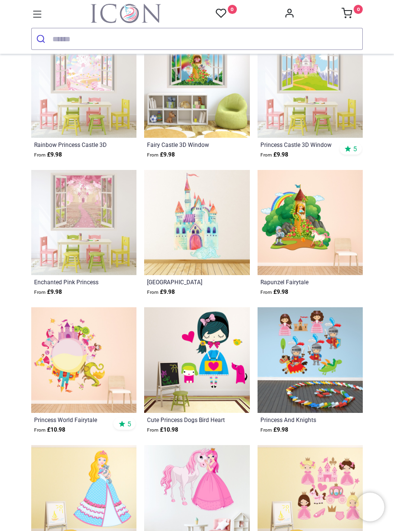
scroll to position [765, 0]
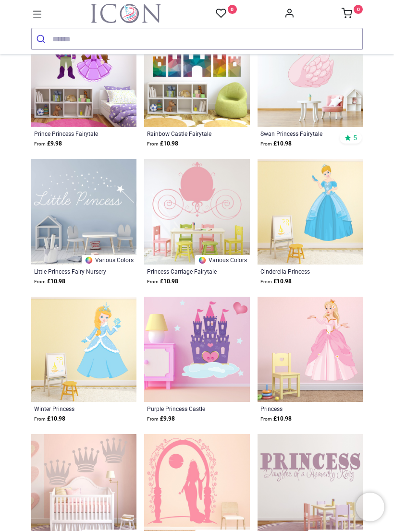
scroll to position [2155, 0]
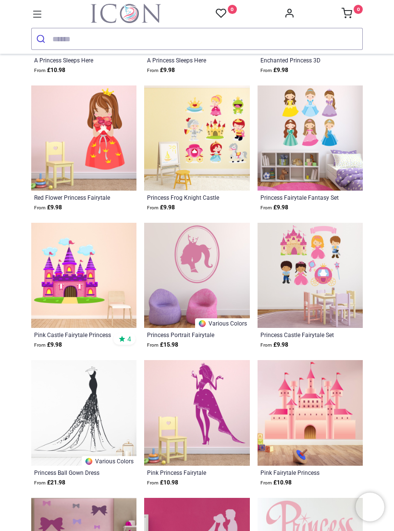
scroll to position [2775, 0]
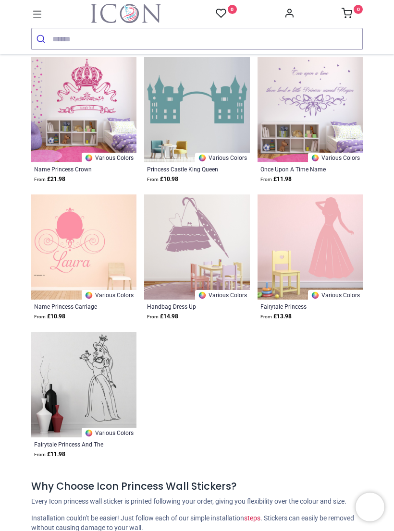
scroll to position [4489, 0]
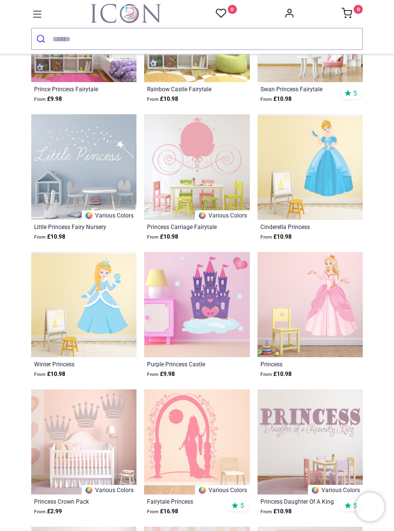
scroll to position [2193, 0]
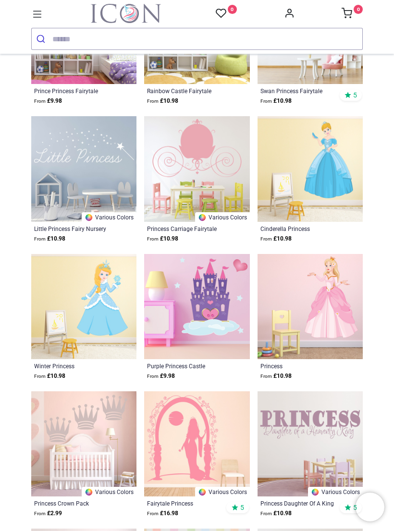
click at [214, 333] on img at bounding box center [196, 306] width 105 height 105
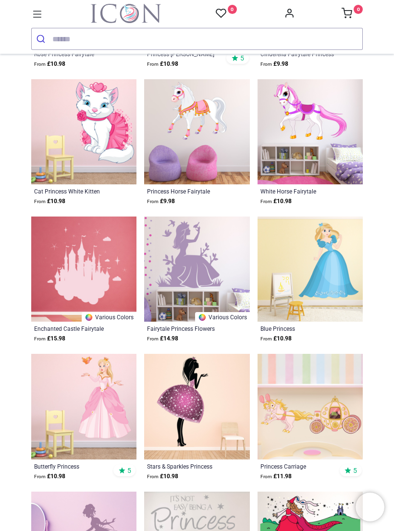
scroll to position [1542, 0]
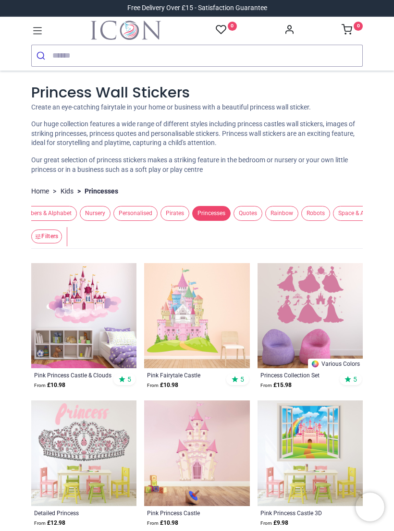
scroll to position [0, 756]
click at [282, 211] on span "Rainbow" at bounding box center [265, 213] width 33 height 15
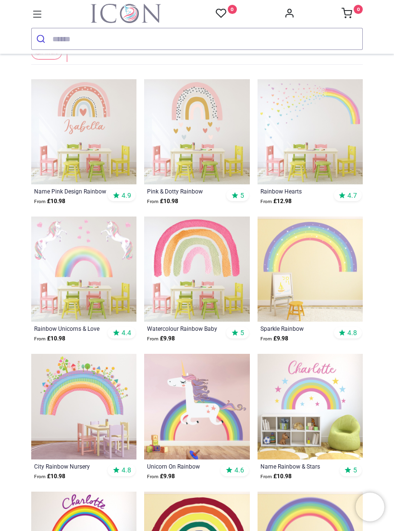
scroll to position [166, 0]
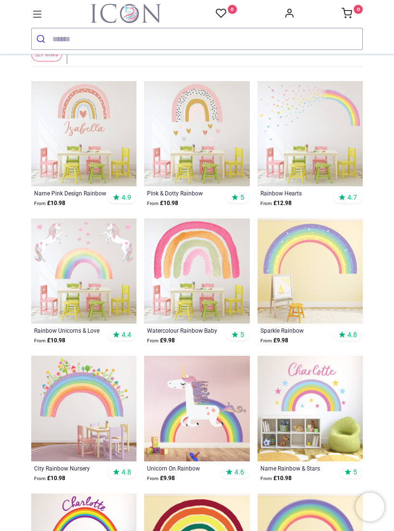
click at [110, 400] on img at bounding box center [83, 408] width 105 height 105
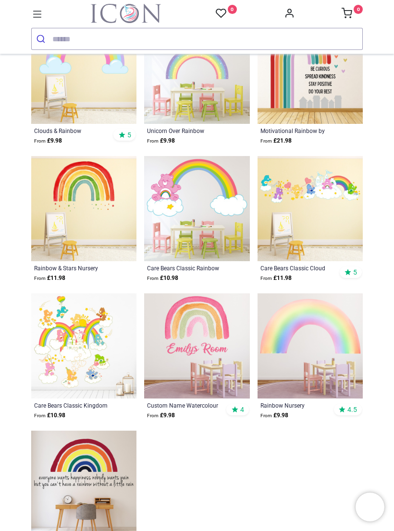
scroll to position [1059, 0]
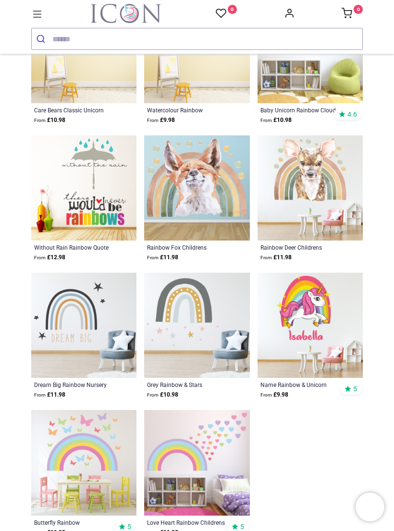
scroll to position [2333, 0]
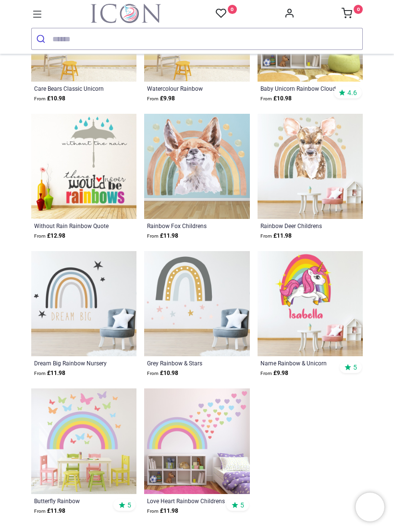
click at [213, 450] on img at bounding box center [196, 441] width 105 height 105
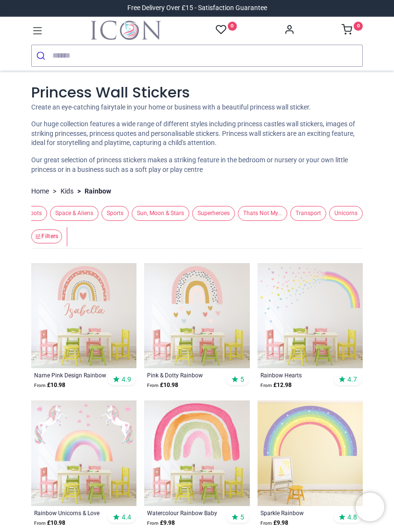
click at [328, 217] on button "Unicorns" at bounding box center [344, 213] width 37 height 15
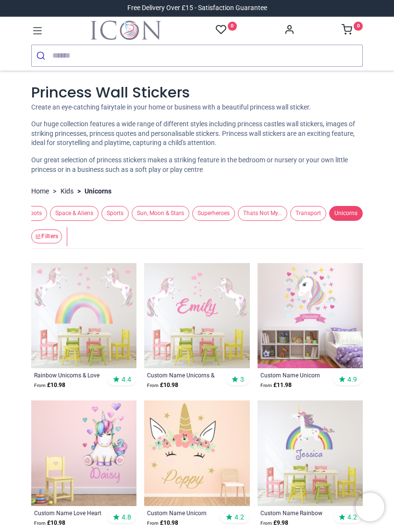
scroll to position [0, 1054]
click at [169, 212] on span "Sun, Moon & Stars" at bounding box center [161, 213] width 58 height 15
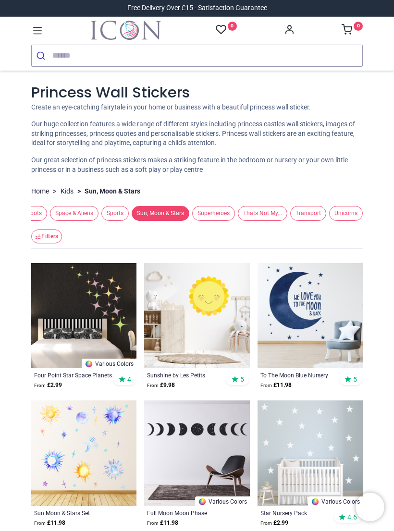
click at [216, 336] on img at bounding box center [196, 315] width 105 height 105
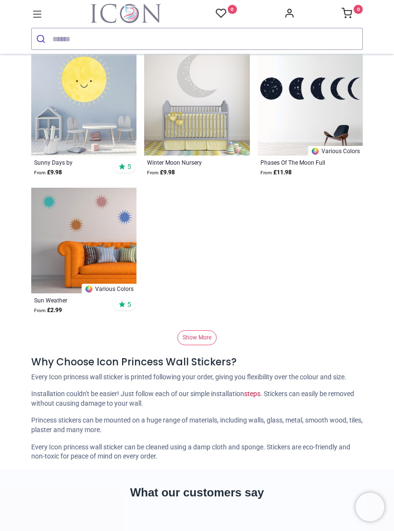
scroll to position [1291, 0]
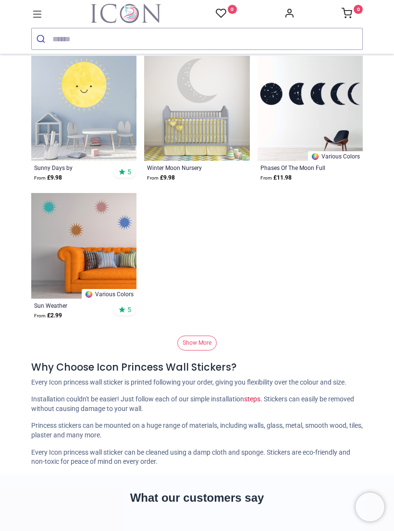
click at [210, 341] on link "Show More" at bounding box center [196, 343] width 39 height 15
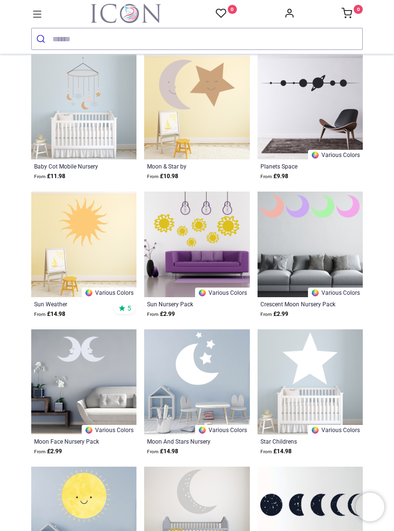
scroll to position [880, 0]
click at [223, 375] on img at bounding box center [196, 381] width 105 height 105
click at [217, 376] on img at bounding box center [196, 381] width 105 height 105
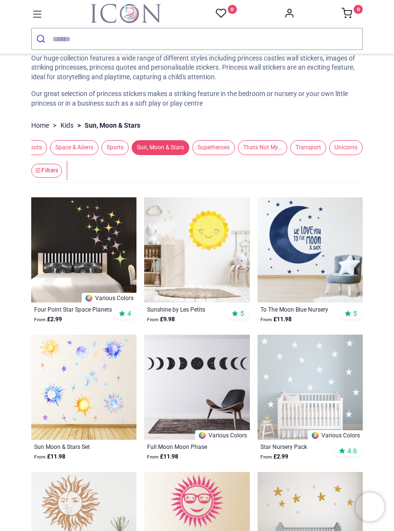
scroll to position [49, 0]
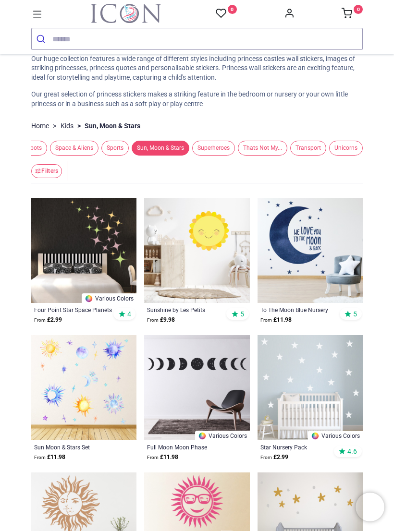
click at [97, 224] on img at bounding box center [83, 250] width 105 height 105
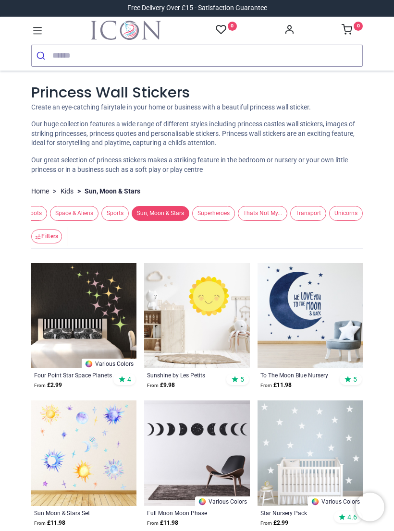
scroll to position [0, 1065]
click at [349, 213] on span "Unicorns" at bounding box center [346, 213] width 34 height 15
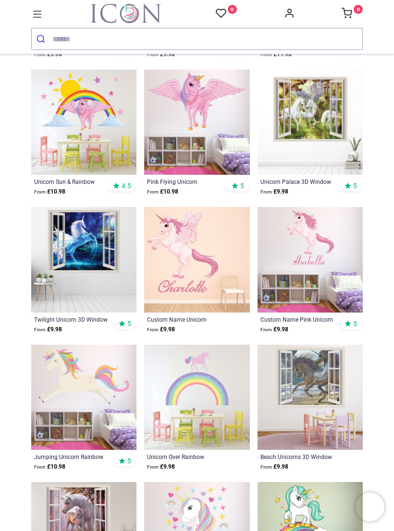
scroll to position [866, 0]
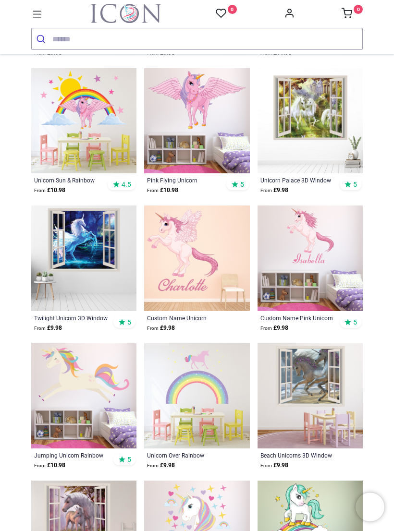
click at [213, 390] on img at bounding box center [196, 395] width 105 height 105
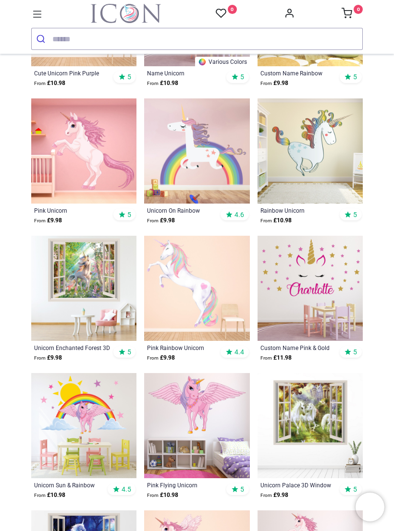
scroll to position [560, 0]
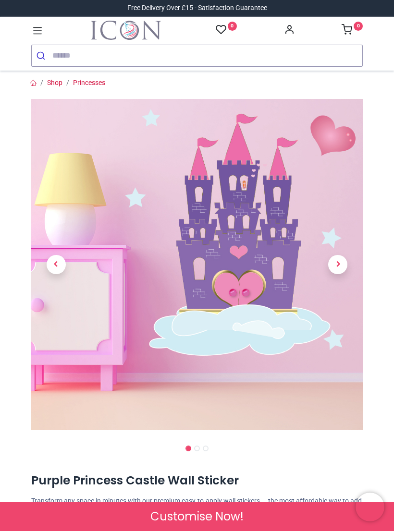
click at [342, 267] on span "Next" at bounding box center [337, 264] width 19 height 19
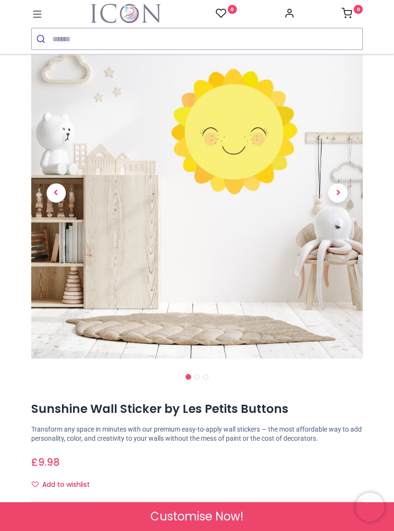
scroll to position [52, 0]
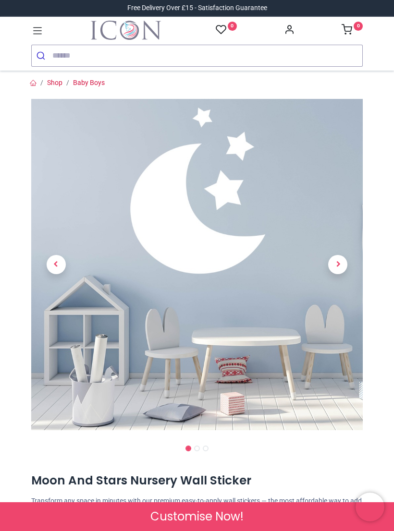
click at [340, 269] on span "Next" at bounding box center [337, 264] width 19 height 19
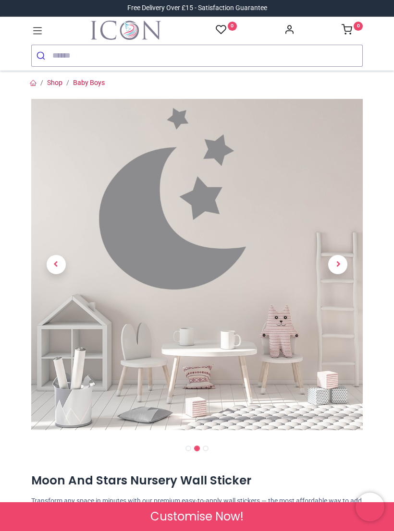
click at [343, 270] on span "Next" at bounding box center [337, 264] width 19 height 19
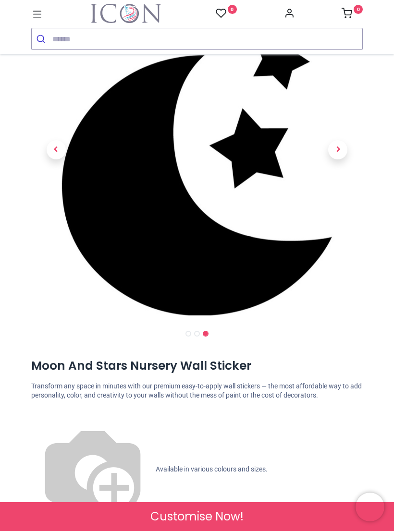
scroll to position [99, 0]
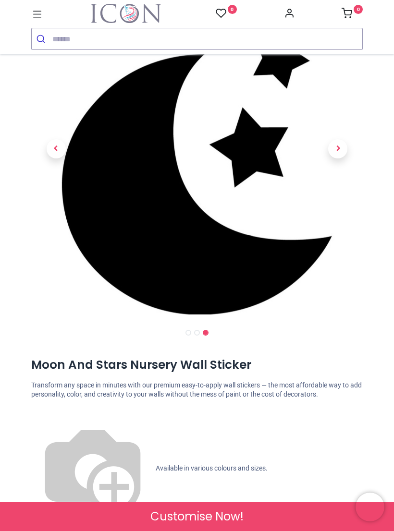
click at [234, 511] on span "Customise Now!" at bounding box center [196, 517] width 93 height 16
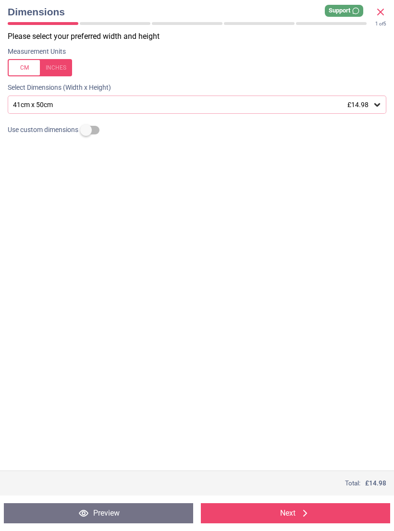
click at [379, 10] on icon at bounding box center [381, 12] width 12 height 12
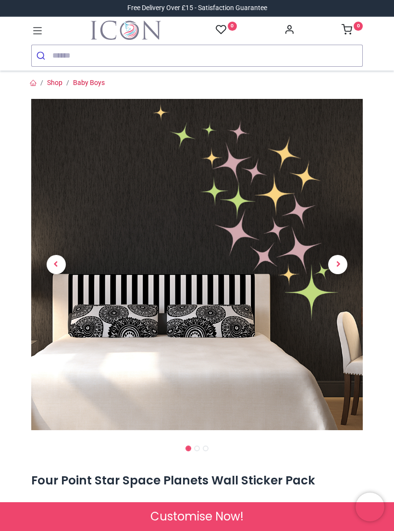
click at [341, 268] on span "Next" at bounding box center [337, 264] width 19 height 19
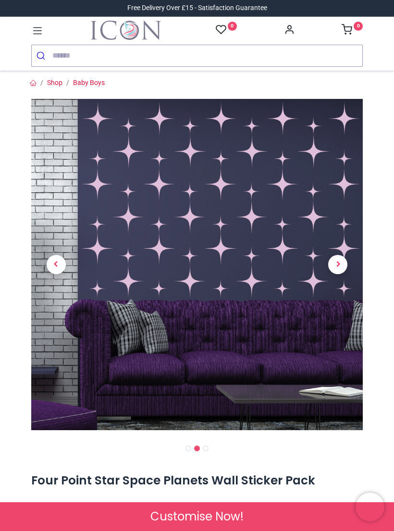
click at [344, 271] on span "Next" at bounding box center [337, 264] width 19 height 19
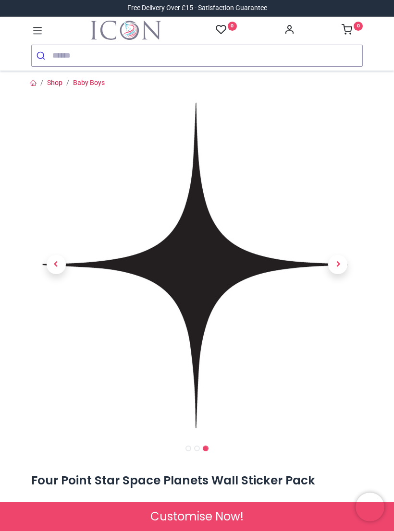
click at [340, 273] on span "Next" at bounding box center [337, 264] width 19 height 19
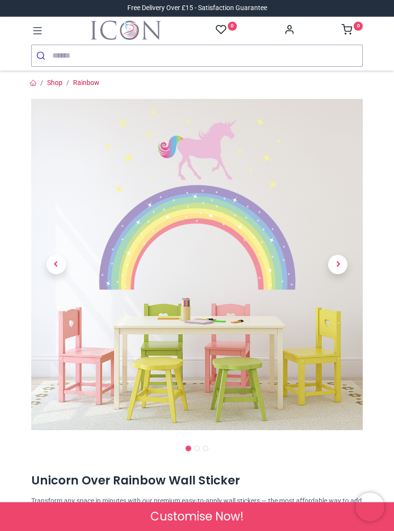
click at [340, 264] on span "Next" at bounding box center [337, 264] width 19 height 19
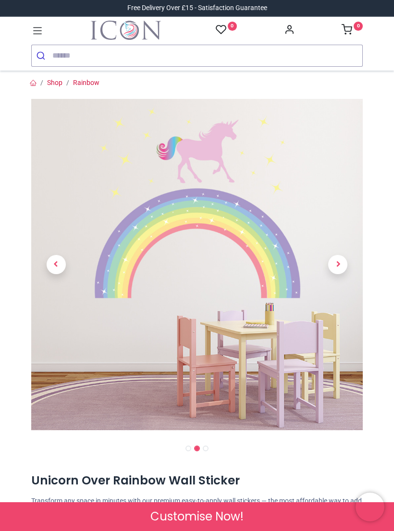
click at [340, 263] on span "Next" at bounding box center [337, 264] width 19 height 19
